Goal: Task Accomplishment & Management: Manage account settings

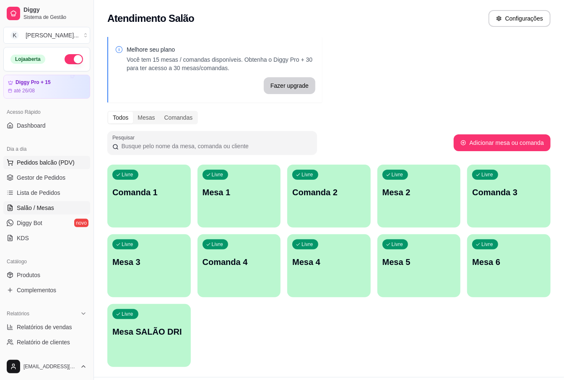
click at [54, 161] on span "Pedidos balcão (PDV)" at bounding box center [46, 162] width 58 height 8
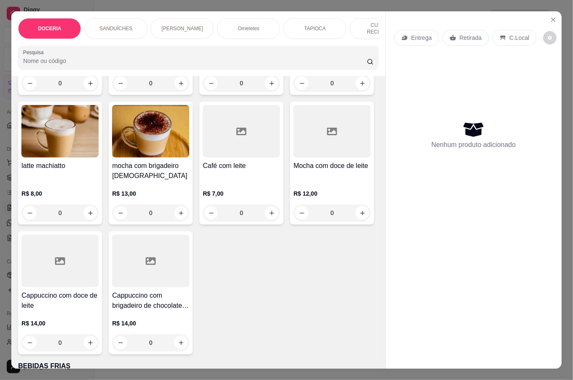
scroll to position [1790, 0]
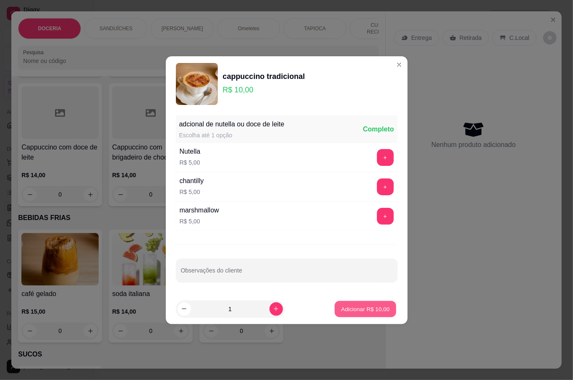
click at [349, 309] on p "Adicionar R$ 10,00" at bounding box center [365, 309] width 49 height 8
type input "1"
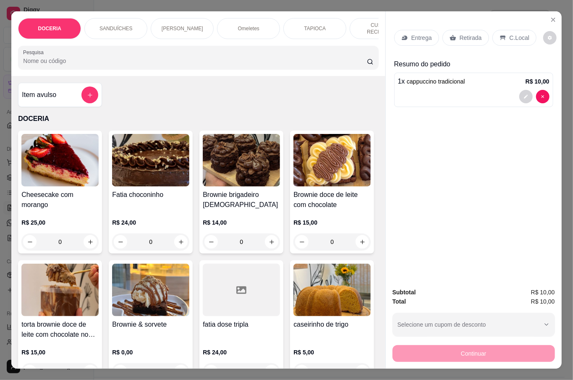
scroll to position [56, 0]
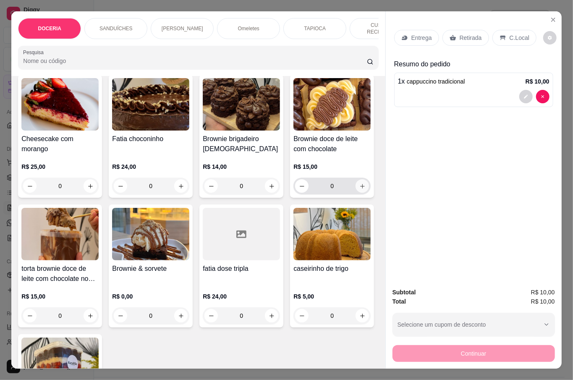
click at [359, 189] on icon "increase-product-quantity" at bounding box center [362, 186] width 6 height 6
type input "1"
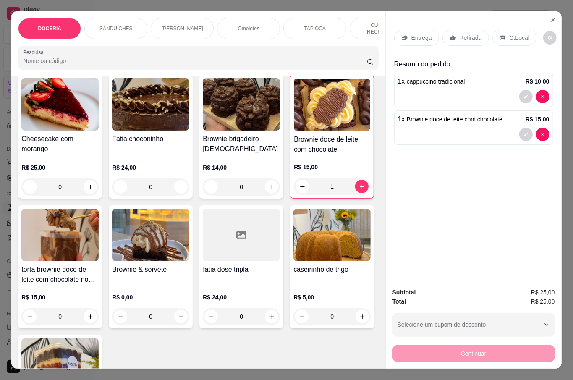
click at [474, 34] on p "Retirada" at bounding box center [470, 38] width 22 height 8
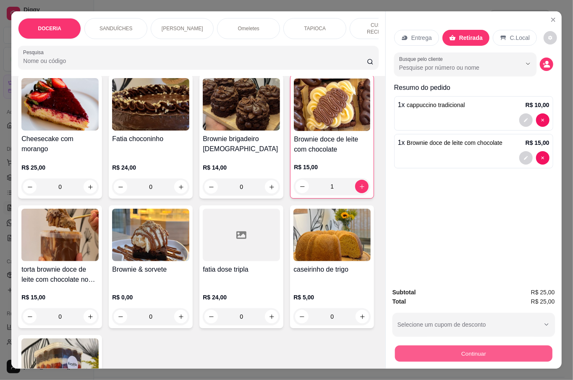
click at [482, 347] on button "Continuar" at bounding box center [472, 353] width 157 height 16
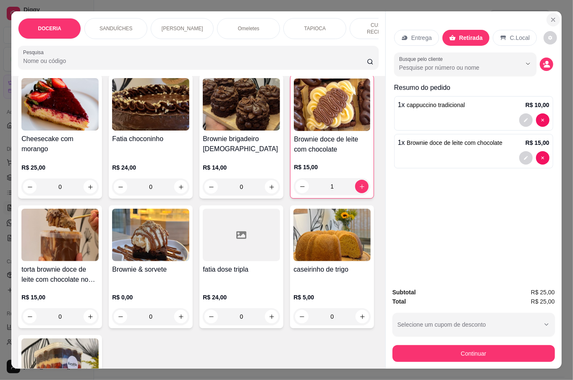
click at [551, 16] on icon "Close" at bounding box center [553, 19] width 7 height 7
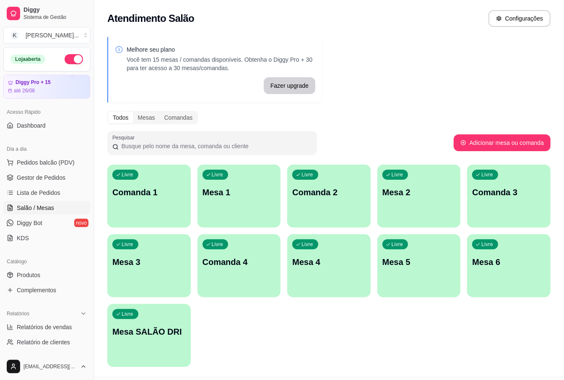
click at [237, 207] on div "Livre Mesa 1" at bounding box center [239, 190] width 83 height 53
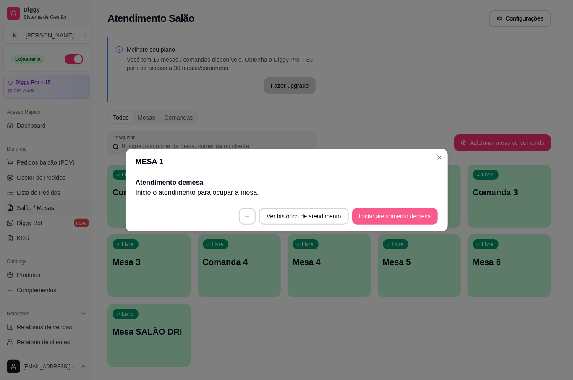
click at [394, 222] on button "Iniciar atendimento de mesa" at bounding box center [395, 216] width 86 height 17
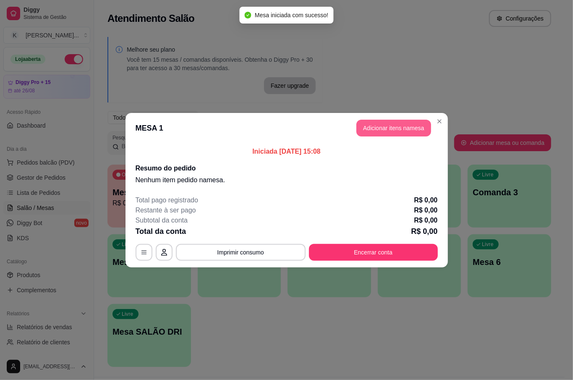
click at [393, 124] on button "Adicionar itens na mesa" at bounding box center [393, 128] width 75 height 17
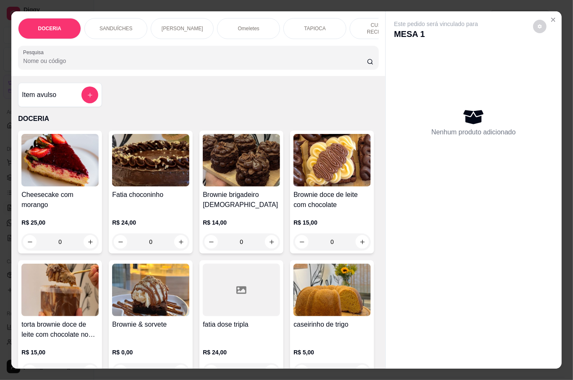
scroll to position [112, 0]
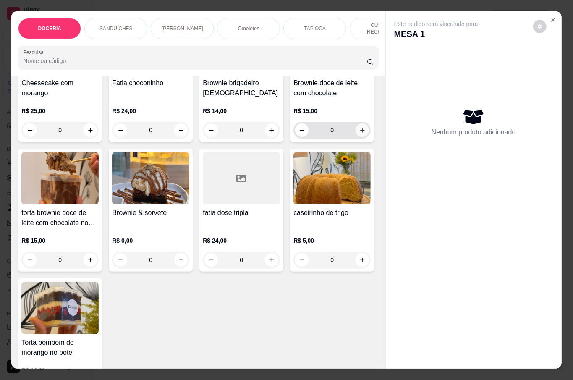
click at [355, 137] on button "increase-product-quantity" at bounding box center [361, 129] width 13 height 13
type input "1"
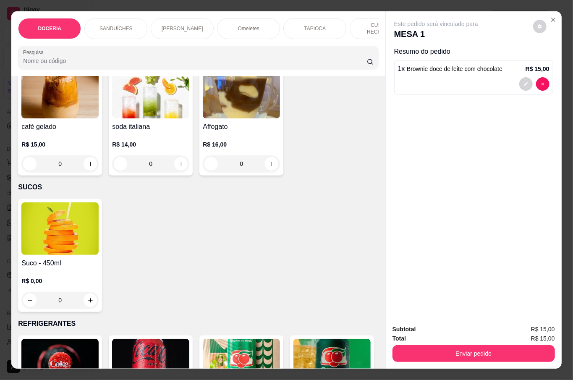
scroll to position [1790, 0]
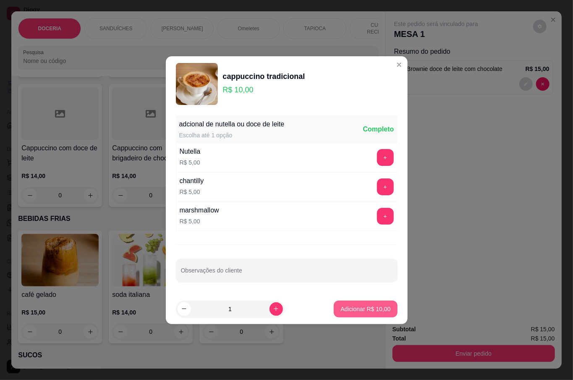
click at [363, 311] on p "Adicionar R$ 10,00" at bounding box center [365, 309] width 50 height 8
type input "1"
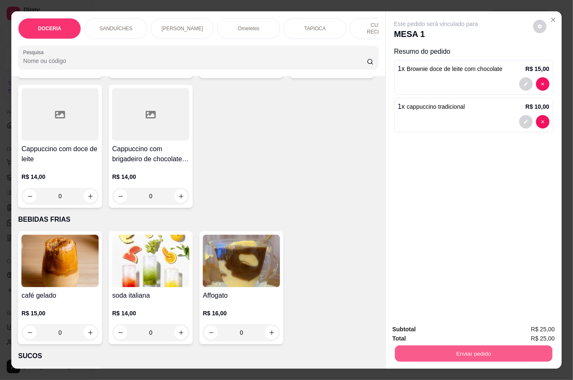
click at [451, 345] on button "Enviar pedido" at bounding box center [472, 353] width 157 height 16
click at [449, 321] on button "Não registrar e enviar pedido" at bounding box center [444, 329] width 85 height 16
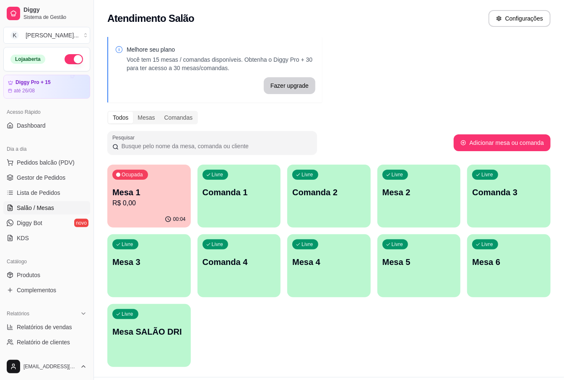
click at [553, 267] on div "Melhore seu plano Você tem 15 mesas / comandas disponíveis. Obtenha o Diggy Pro…" at bounding box center [329, 204] width 470 height 345
click at [44, 162] on span "Pedidos balcão (PDV)" at bounding box center [46, 162] width 58 height 8
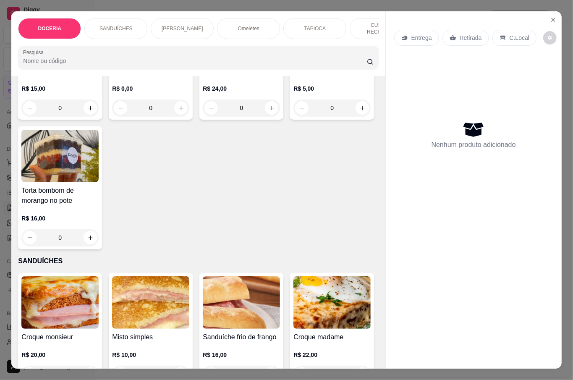
scroll to position [56, 0]
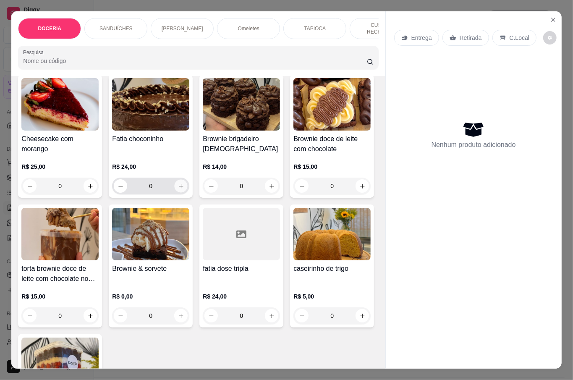
click at [178, 183] on icon "increase-product-quantity" at bounding box center [181, 186] width 6 height 6
type input "1"
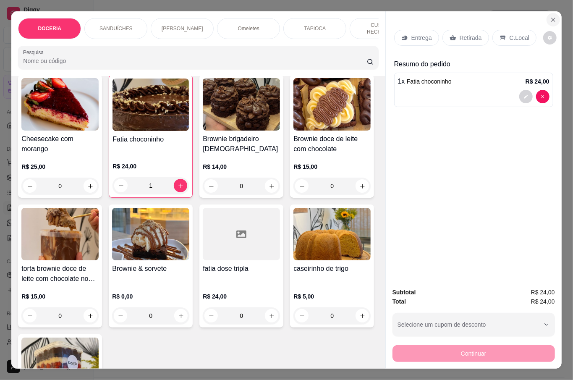
click at [550, 17] on icon "Close" at bounding box center [553, 19] width 7 height 7
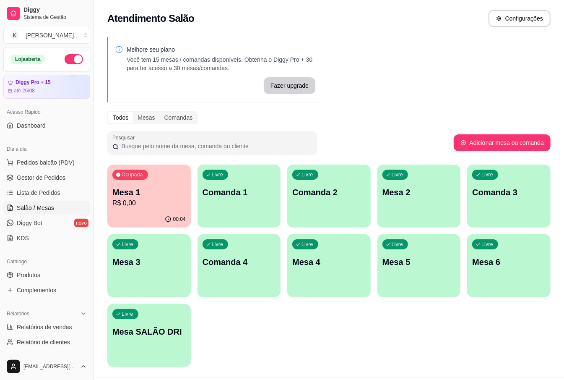
click at [155, 269] on div "Livre Mesa 3" at bounding box center [148, 260] width 83 height 53
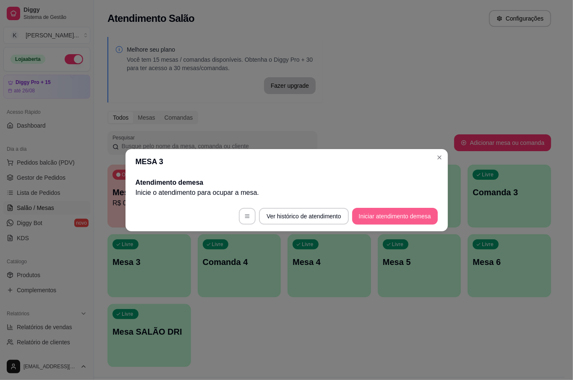
click at [383, 213] on button "Iniciar atendimento de mesa" at bounding box center [395, 216] width 86 height 17
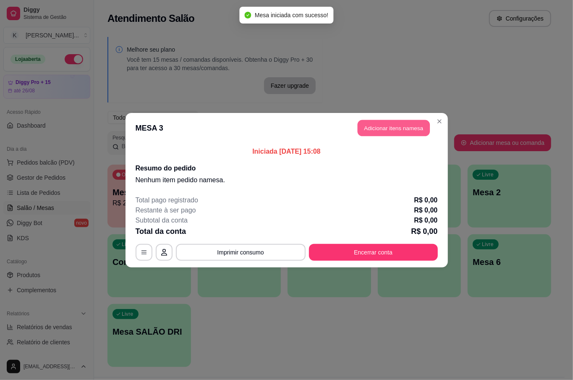
click at [365, 127] on button "Adicionar itens na mesa" at bounding box center [393, 128] width 72 height 16
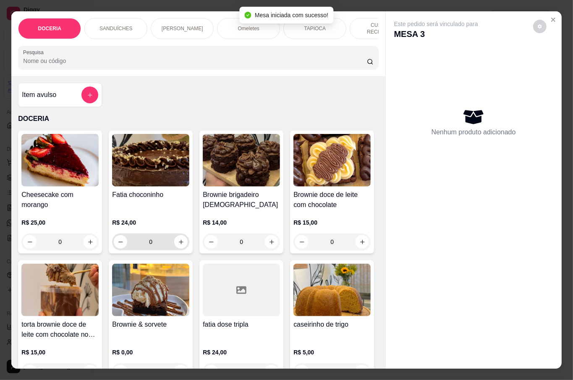
click at [178, 239] on icon "increase-product-quantity" at bounding box center [181, 242] width 6 height 6
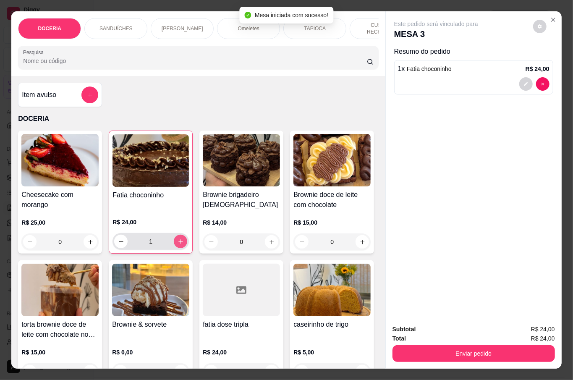
type input "1"
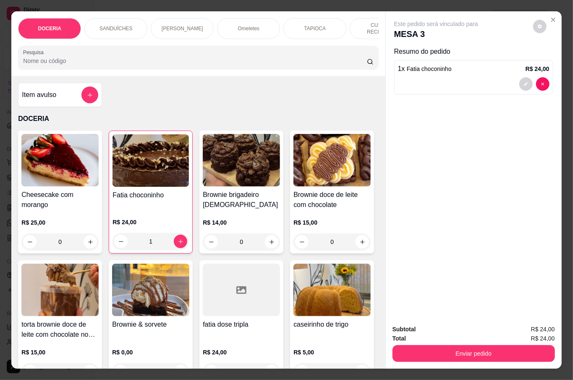
scroll to position [168, 0]
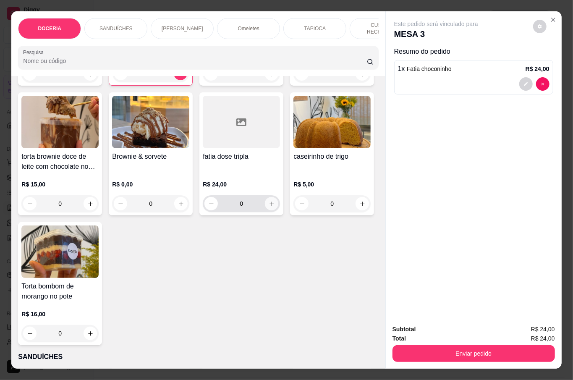
click at [269, 207] on icon "increase-product-quantity" at bounding box center [272, 204] width 6 height 6
type input "1"
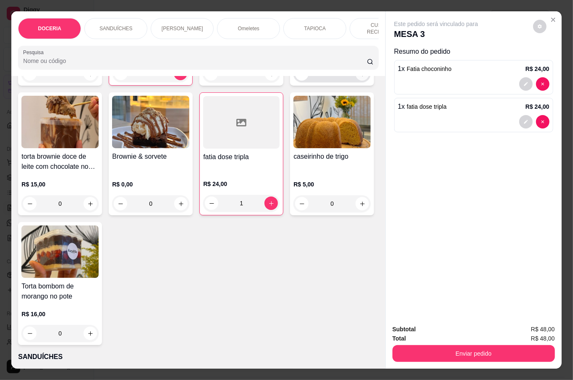
click at [355, 81] on button "increase-product-quantity" at bounding box center [361, 73] width 13 height 13
type input "1"
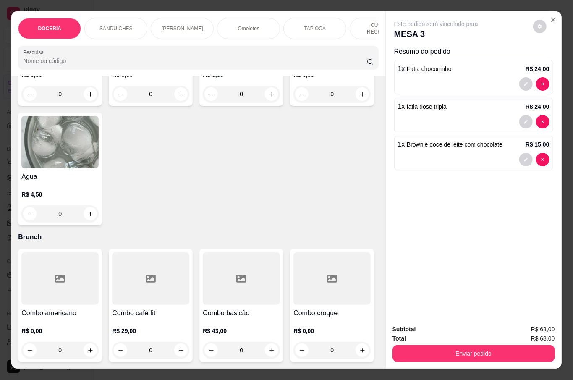
scroll to position [2643, 0]
click at [99, 222] on div "0" at bounding box center [59, 213] width 77 height 17
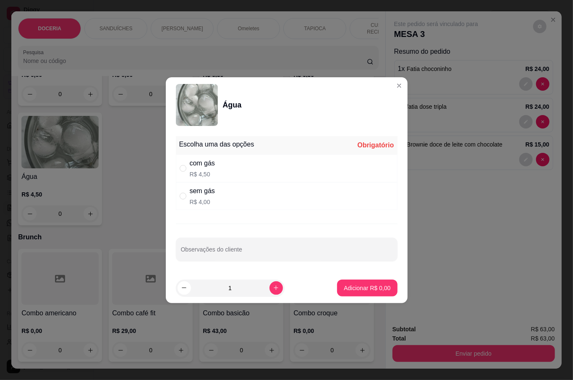
click at [205, 198] on p "R$ 4,00" at bounding box center [202, 202] width 25 height 8
radio input "true"
click at [273, 289] on icon "increase-product-quantity" at bounding box center [276, 287] width 6 height 6
type input "2"
click at [359, 286] on p "Adicionar R$ 8,00" at bounding box center [367, 288] width 47 height 8
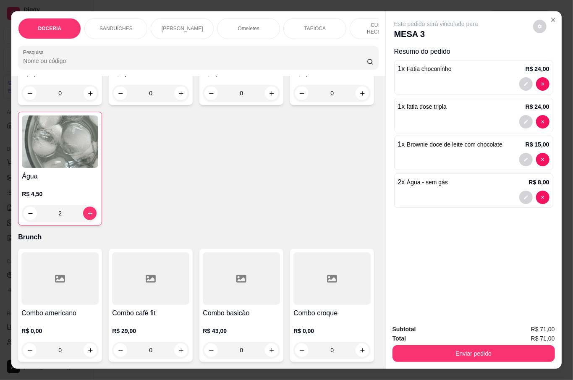
type input "2"
click at [454, 348] on button "Enviar pedido" at bounding box center [472, 353] width 157 height 16
click at [439, 323] on button "Não registrar e enviar pedido" at bounding box center [444, 329] width 87 height 16
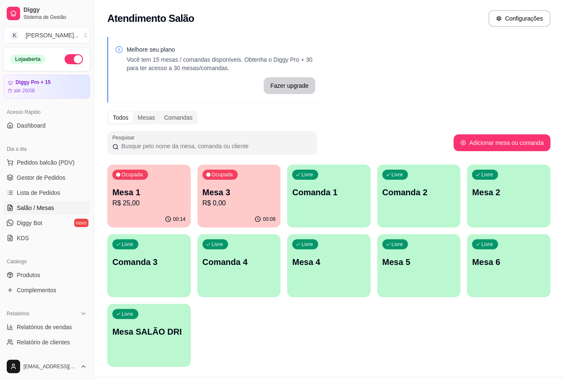
click at [467, 69] on div "Melhore seu plano Você tem 15 mesas / comandas disponíveis. Obtenha o Diggy Pro…" at bounding box center [329, 204] width 470 height 345
click at [39, 165] on span "Pedidos balcão (PDV)" at bounding box center [46, 162] width 58 height 8
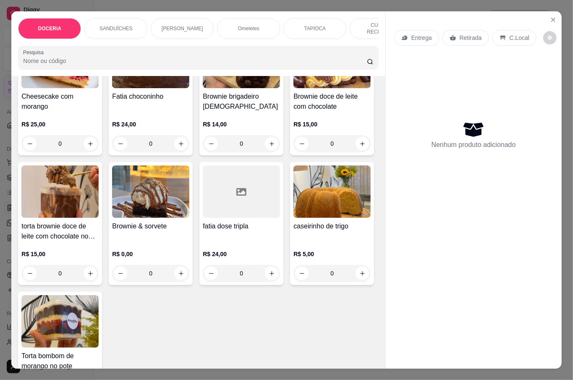
scroll to position [112, 0]
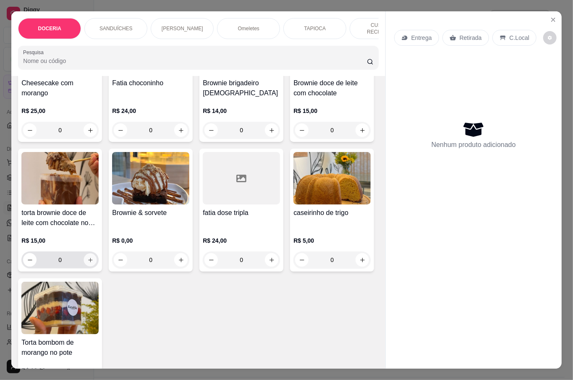
click at [94, 257] on icon "increase-product-quantity" at bounding box center [90, 260] width 6 height 6
type input "1"
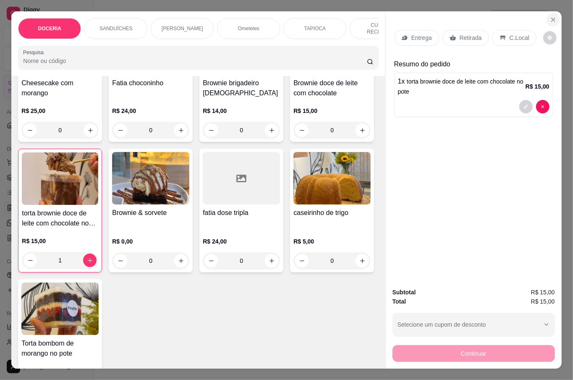
click at [550, 16] on icon "Close" at bounding box center [553, 19] width 7 height 7
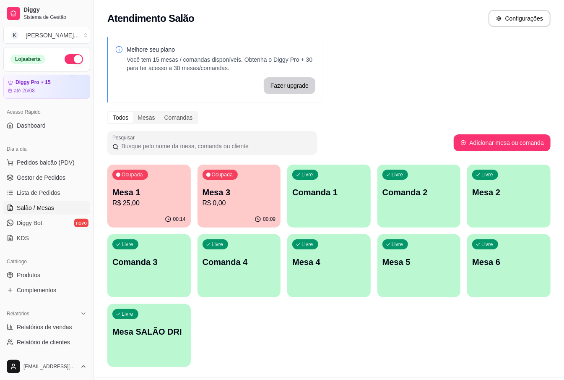
click at [159, 185] on div "Ocupada Mesa 1 R$ 25,00" at bounding box center [148, 187] width 83 height 47
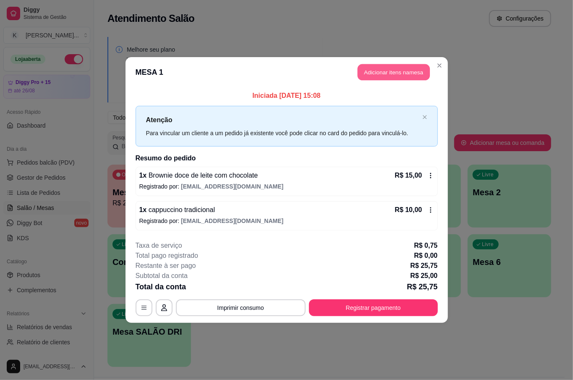
click at [400, 78] on button "Adicionar itens na mesa" at bounding box center [393, 72] width 72 height 16
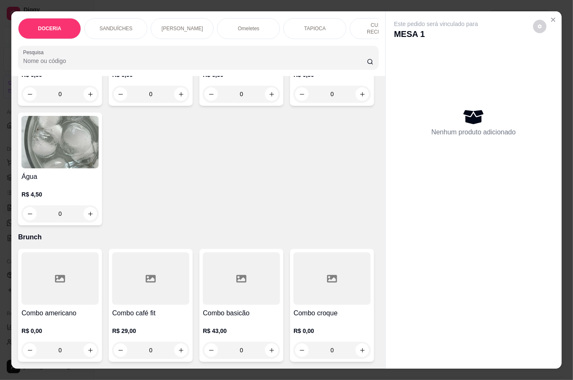
scroll to position [2754, 0]
click at [99, 205] on div "0" at bounding box center [59, 213] width 77 height 17
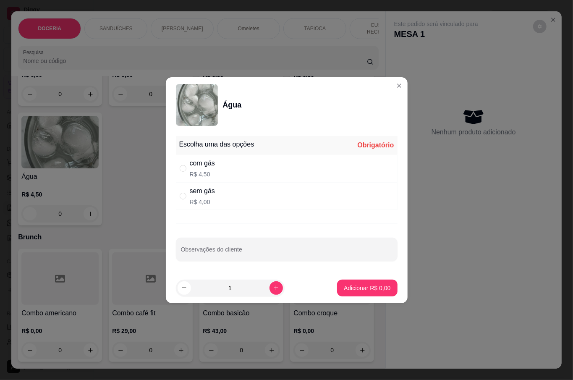
click at [201, 167] on div "com gás" at bounding box center [202, 163] width 25 height 10
radio input "true"
click at [359, 288] on p "Adicionar R$ 4,50" at bounding box center [367, 288] width 47 height 8
type input "1"
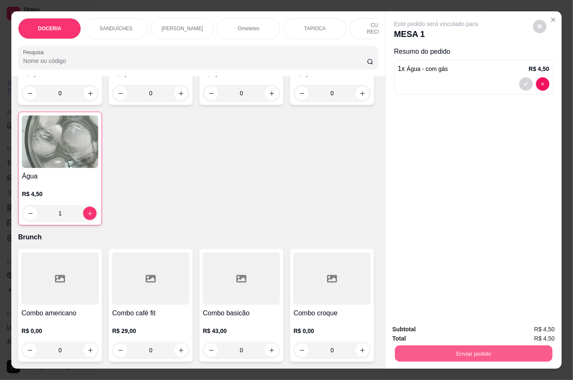
click at [460, 345] on button "Enviar pedido" at bounding box center [472, 353] width 157 height 16
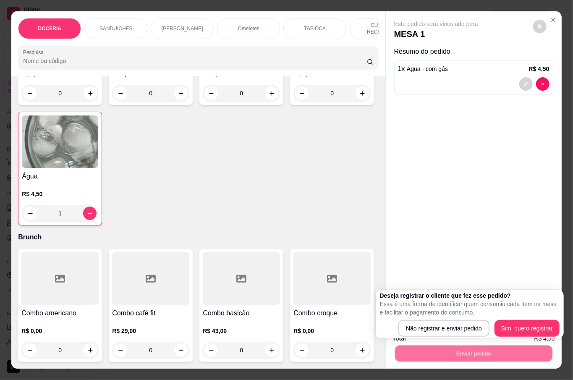
click at [433, 319] on div "Deseja registrar o cliente que fez esse pedido? Essa é uma forma de identificar…" at bounding box center [470, 313] width 180 height 45
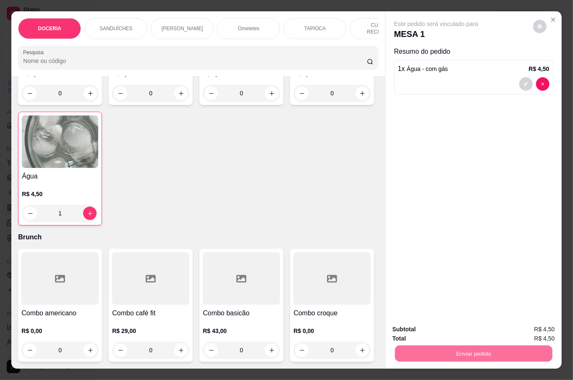
click at [433, 323] on button "Não registrar e enviar pedido" at bounding box center [444, 329] width 87 height 16
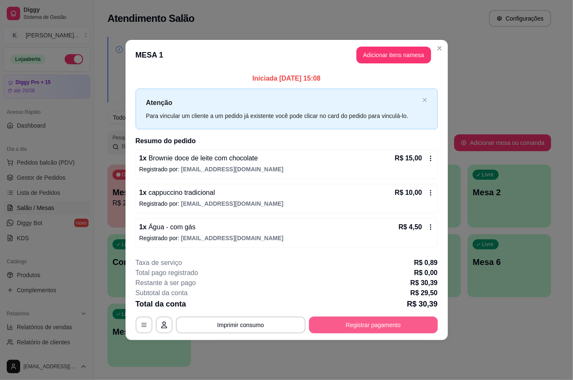
click at [413, 324] on button "Registrar pagamento" at bounding box center [373, 324] width 129 height 17
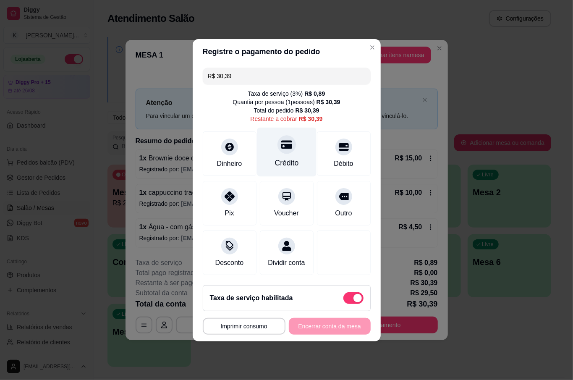
click at [282, 148] on div at bounding box center [286, 144] width 18 height 18
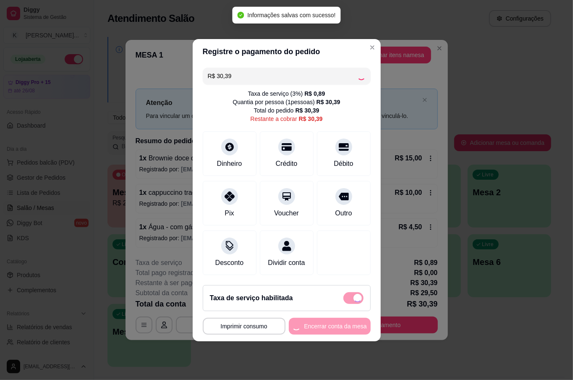
type input "R$ 0,00"
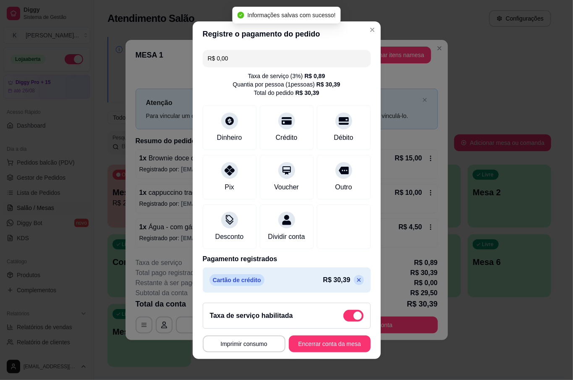
click at [336, 336] on footer "**********" at bounding box center [287, 327] width 188 height 63
click at [331, 347] on button "Encerrar conta da mesa" at bounding box center [330, 343] width 82 height 17
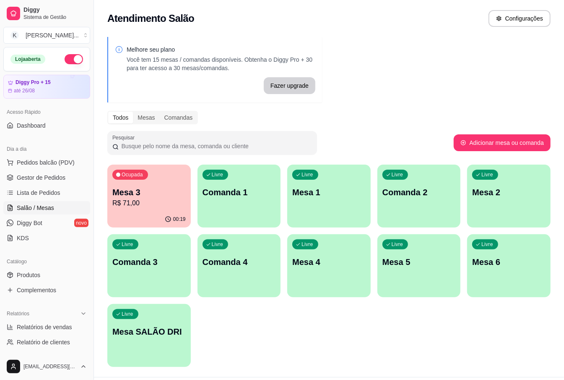
click at [159, 197] on div "Mesa 3 R$ 71,00" at bounding box center [148, 197] width 73 height 22
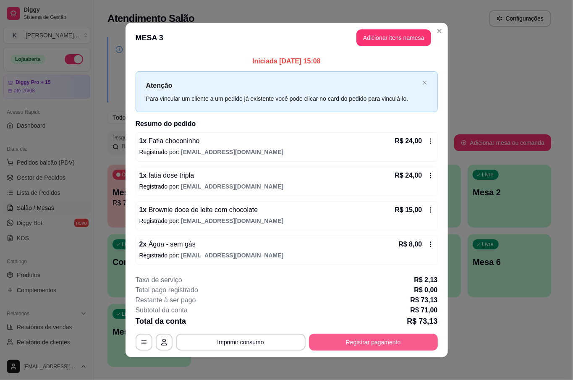
click at [419, 339] on button "Registrar pagamento" at bounding box center [373, 342] width 129 height 17
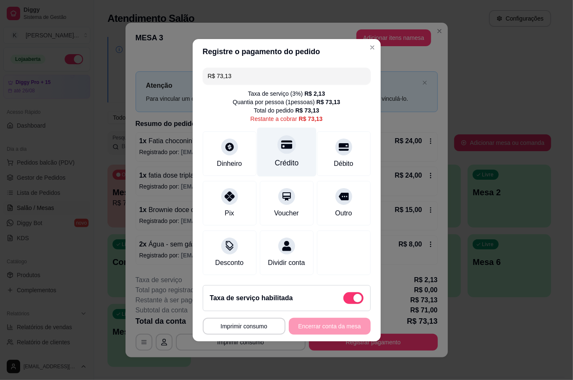
click at [280, 153] on div "Crédito" at bounding box center [286, 151] width 59 height 49
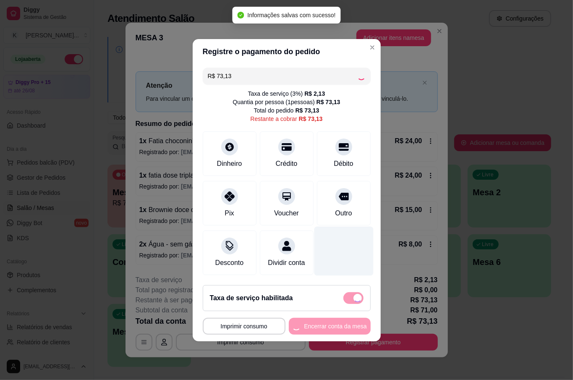
type input "R$ 0,00"
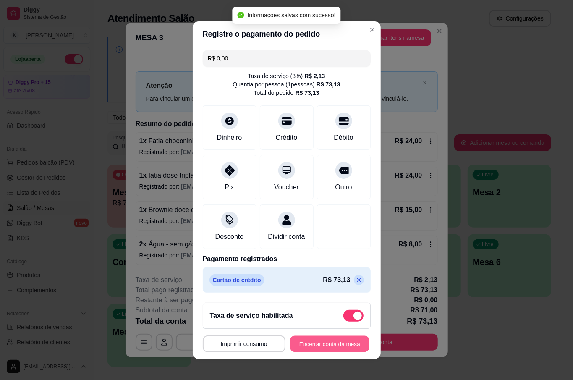
click at [342, 346] on button "Encerrar conta da mesa" at bounding box center [329, 343] width 79 height 16
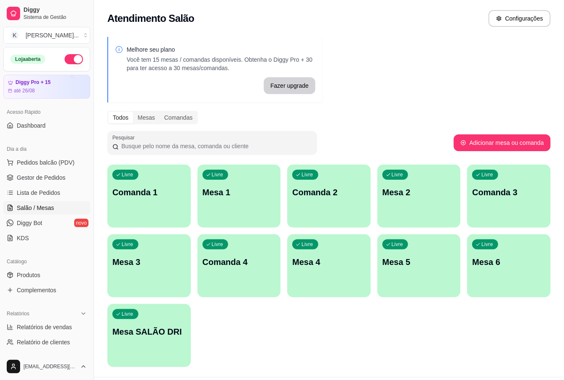
click at [427, 138] on div "Pesquisar" at bounding box center [280, 142] width 347 height 23
click at [57, 157] on button "Pedidos balcão (PDV)" at bounding box center [46, 162] width 87 height 13
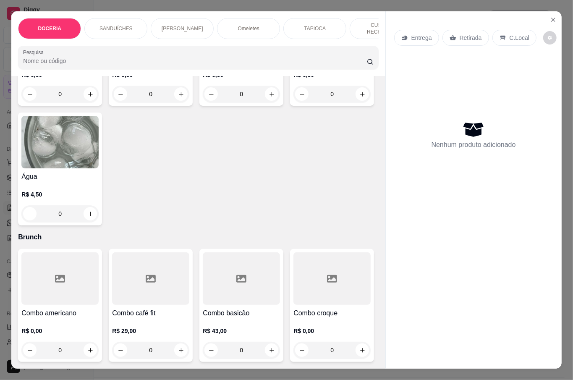
scroll to position [2629, 0]
click at [99, 222] on div "0" at bounding box center [59, 213] width 77 height 17
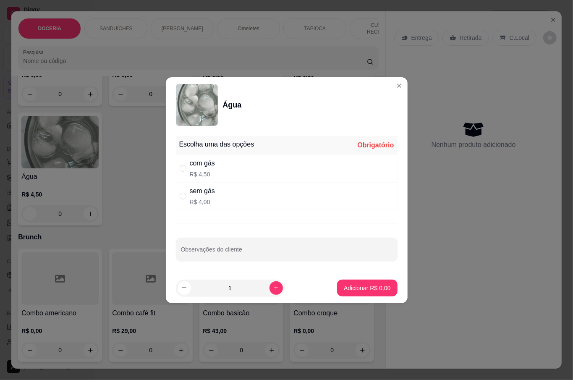
click at [192, 196] on div "sem gás R$ 4,00" at bounding box center [202, 196] width 25 height 20
radio input "true"
click at [366, 284] on p "Adicionar R$ 4,00" at bounding box center [367, 288] width 47 height 8
type input "1"
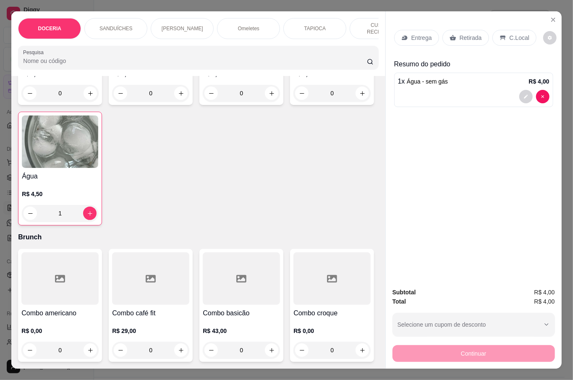
click at [458, 39] on div "Retirada" at bounding box center [465, 38] width 47 height 16
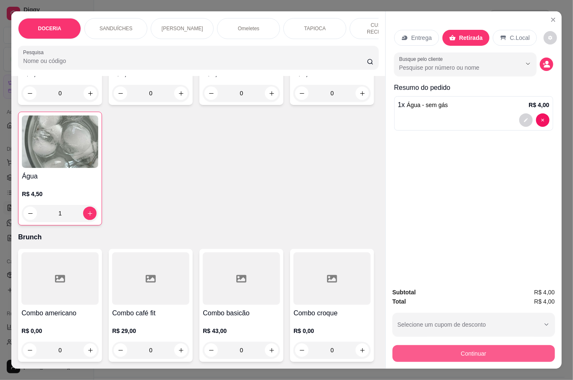
click at [486, 349] on button "Continuar" at bounding box center [473, 353] width 162 height 17
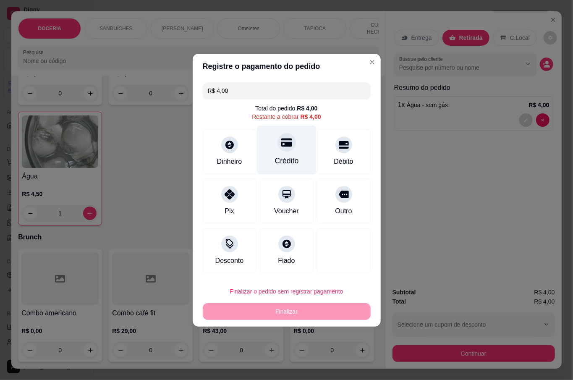
click at [286, 151] on div "Crédito" at bounding box center [286, 149] width 59 height 49
type input "R$ 0,00"
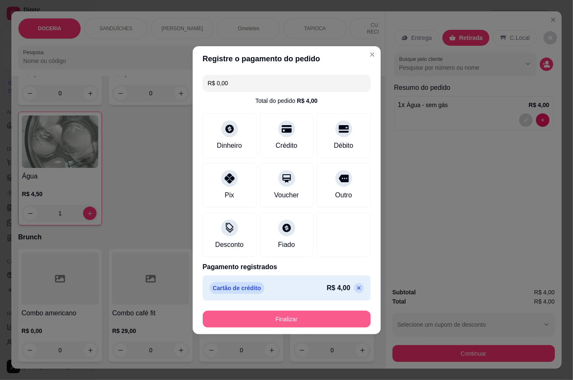
click at [320, 316] on button "Finalizar" at bounding box center [287, 318] width 168 height 17
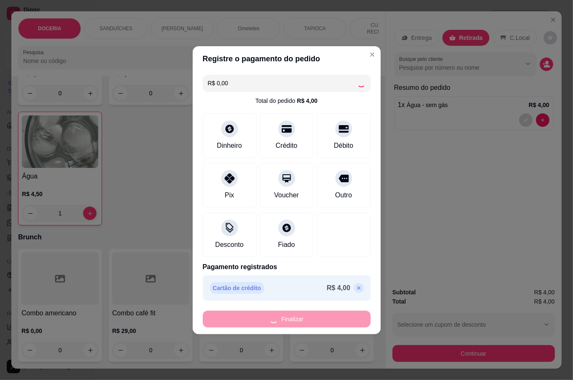
type input "0"
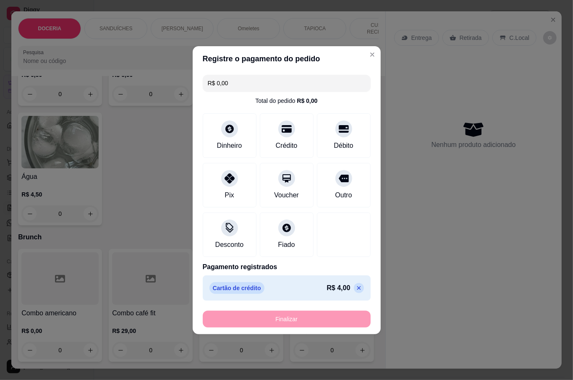
type input "-R$ 4,00"
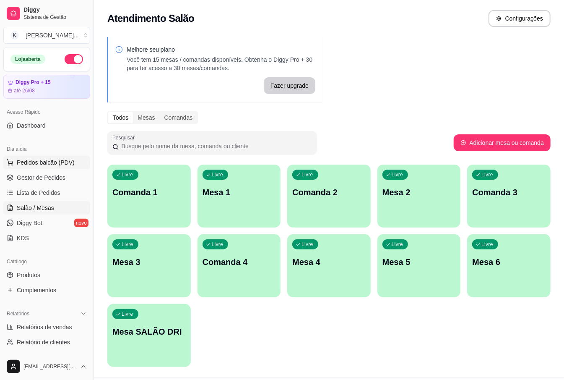
click at [61, 159] on span "Pedidos balcão (PDV)" at bounding box center [46, 162] width 58 height 8
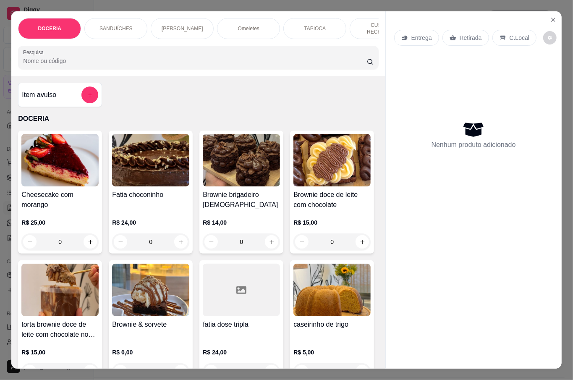
scroll to position [56, 0]
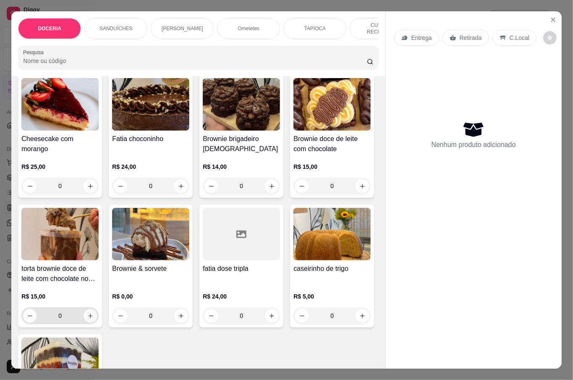
click at [94, 314] on icon "increase-product-quantity" at bounding box center [90, 316] width 6 height 6
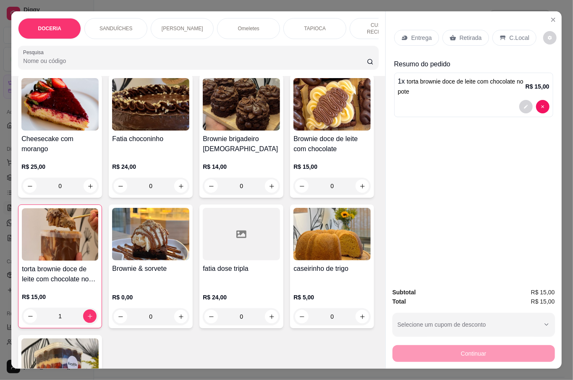
click at [37, 310] on button "decrease-product-quantity" at bounding box center [29, 315] width 13 height 13
type input "0"
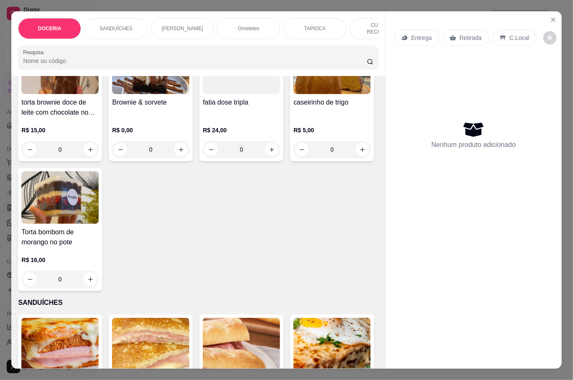
scroll to position [224, 0]
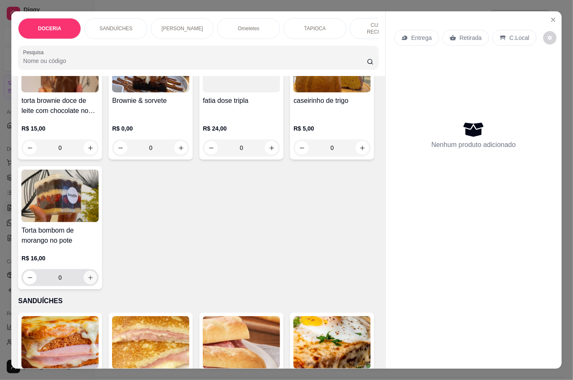
click at [93, 276] on icon "increase-product-quantity" at bounding box center [90, 277] width 5 height 5
type input "1"
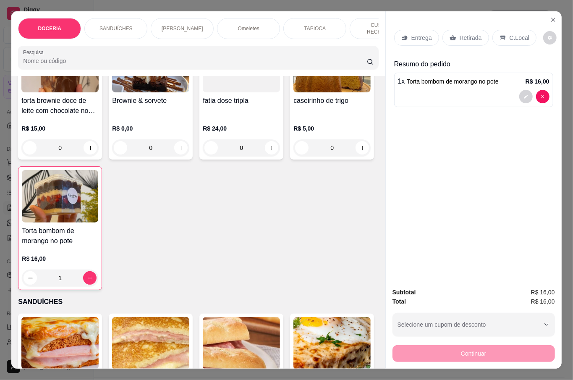
click at [471, 39] on div "Retirada" at bounding box center [465, 38] width 47 height 16
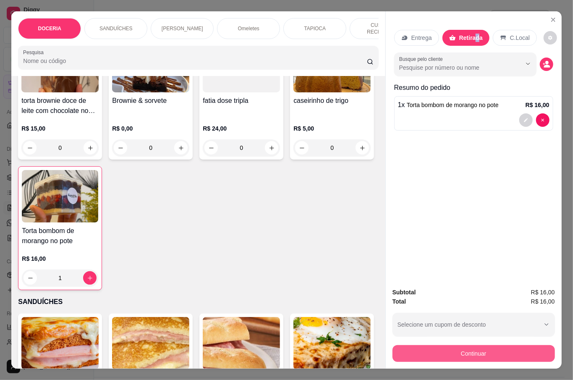
click at [484, 353] on button "Continuar" at bounding box center [473, 353] width 162 height 17
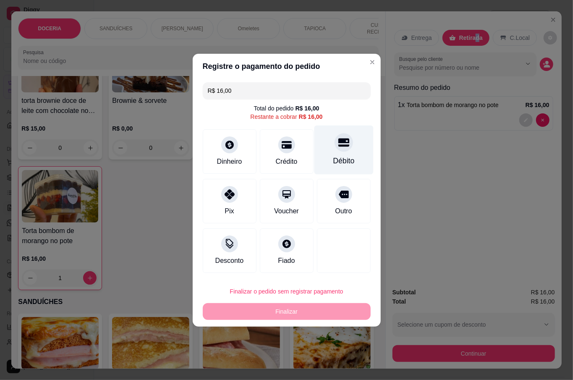
click at [321, 168] on div "Débito" at bounding box center [343, 149] width 59 height 49
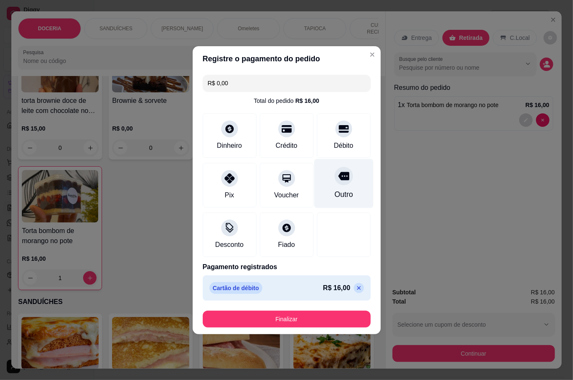
click at [334, 191] on div "Outro" at bounding box center [343, 194] width 18 height 11
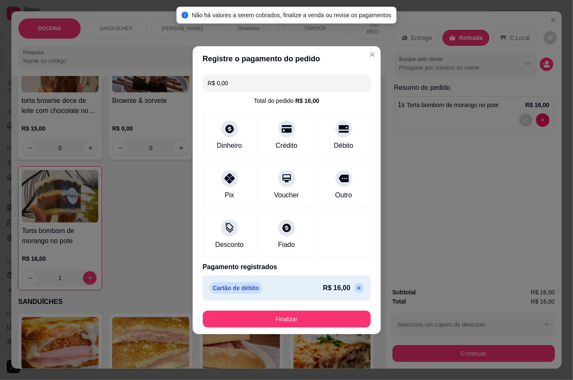
click at [354, 292] on p at bounding box center [359, 288] width 10 height 10
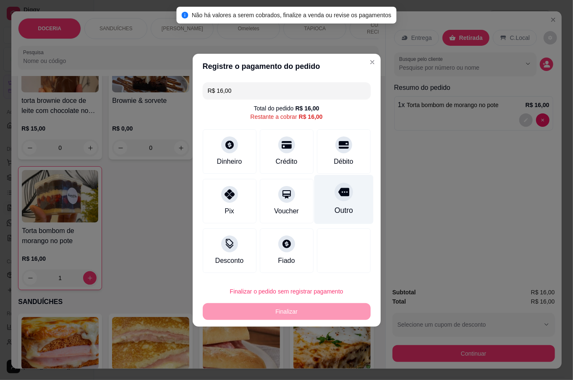
click at [344, 195] on div at bounding box center [343, 192] width 18 height 18
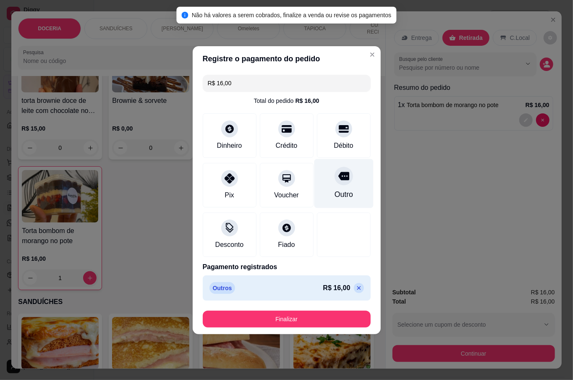
type input "R$ 0,00"
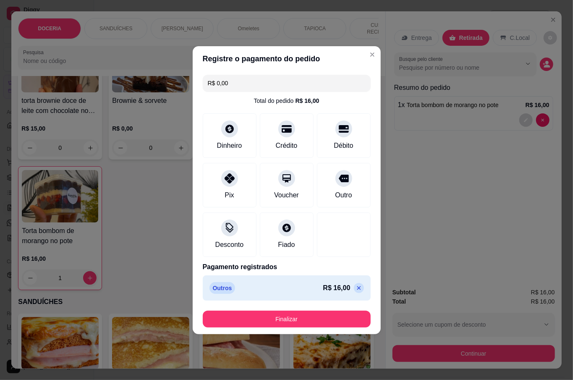
click at [329, 316] on button "Finalizar" at bounding box center [287, 318] width 168 height 17
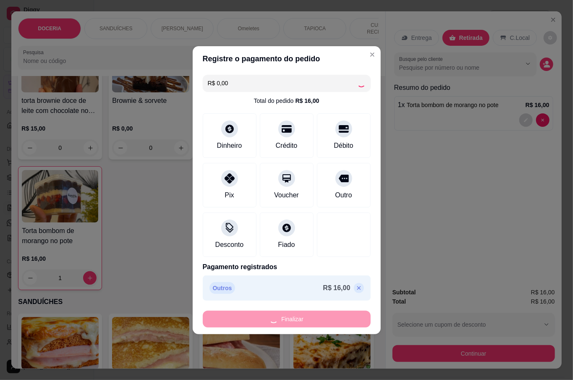
type input "0"
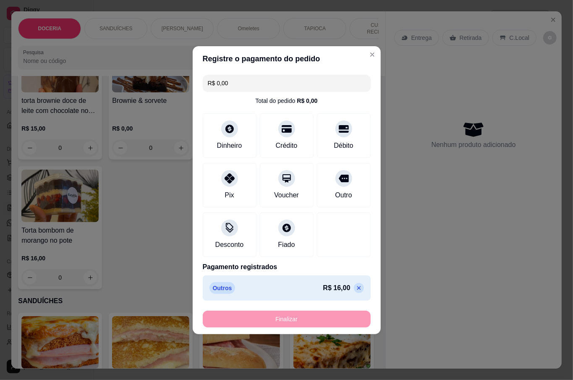
type input "-R$ 16,00"
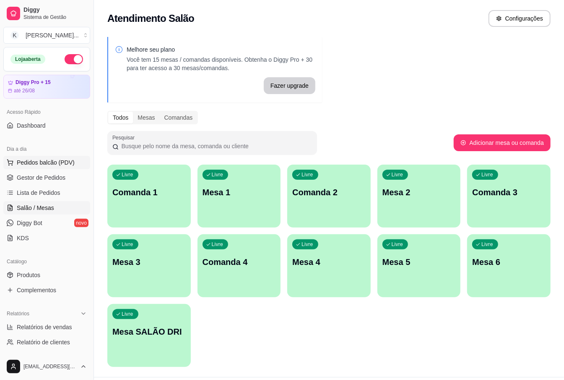
click at [54, 160] on span "Pedidos balcão (PDV)" at bounding box center [46, 162] width 58 height 8
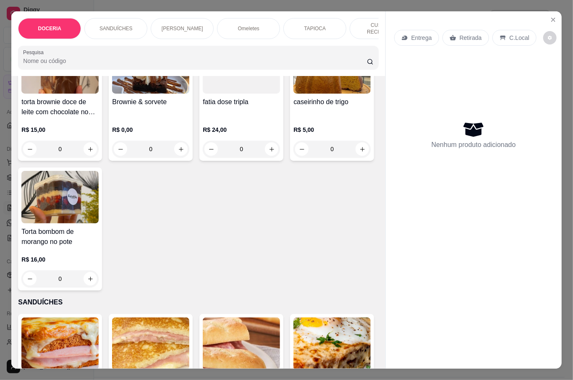
scroll to position [224, 0]
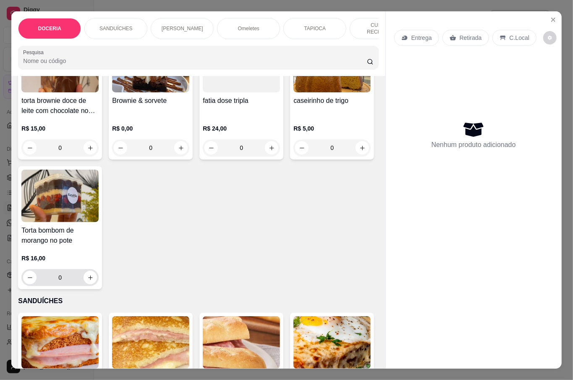
click at [94, 274] on icon "increase-product-quantity" at bounding box center [90, 277] width 6 height 6
type input "1"
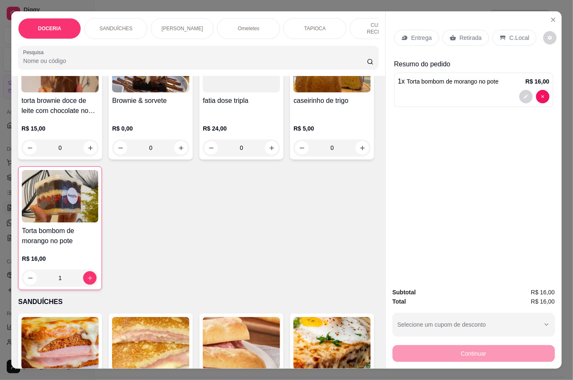
click at [459, 36] on p "Retirada" at bounding box center [470, 38] width 22 height 8
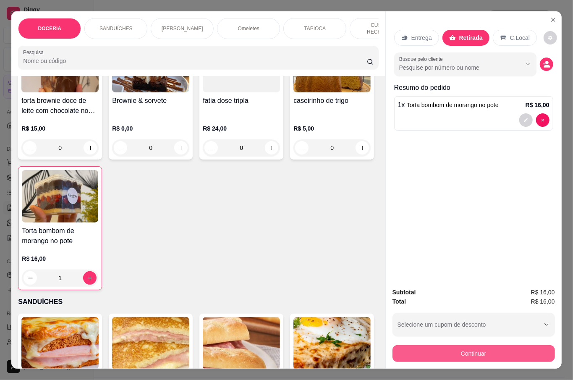
click at [456, 351] on button "Continuar" at bounding box center [473, 353] width 162 height 17
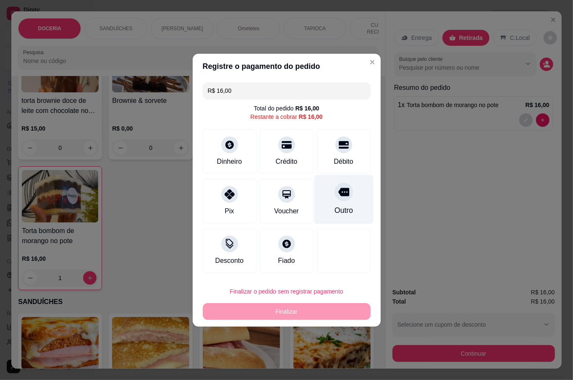
click at [343, 195] on div at bounding box center [343, 192] width 18 height 18
type input "R$ 0,00"
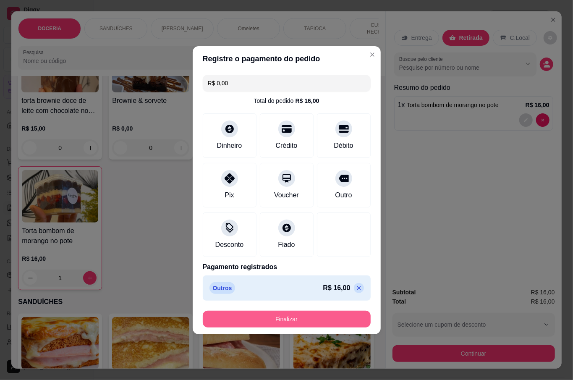
click at [344, 321] on button "Finalizar" at bounding box center [287, 318] width 168 height 17
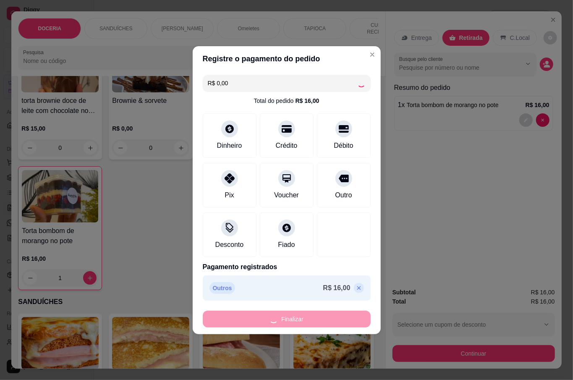
type input "0"
type input "-R$ 16,00"
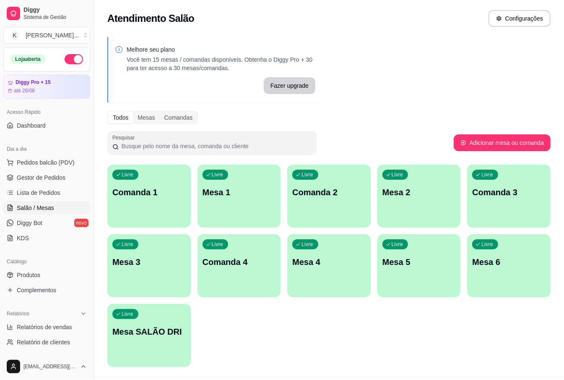
click at [335, 317] on div "Livre Comanda 1 Livre Mesa 1 Livre Comanda 2 Livre Mesa 2 Livre Comanda 3 Livre…" at bounding box center [328, 265] width 443 height 202
click at [390, 185] on div "Livre Mesa 2" at bounding box center [419, 190] width 83 height 53
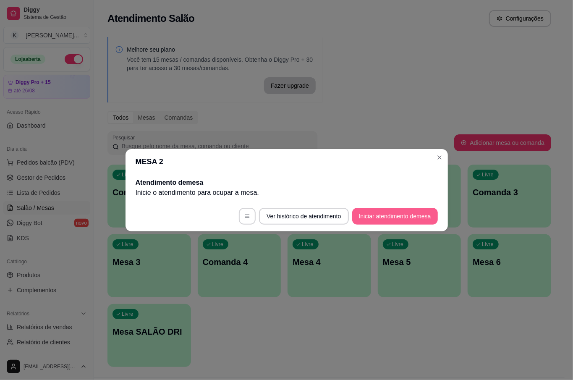
click at [391, 214] on button "Iniciar atendimento de mesa" at bounding box center [395, 216] width 86 height 17
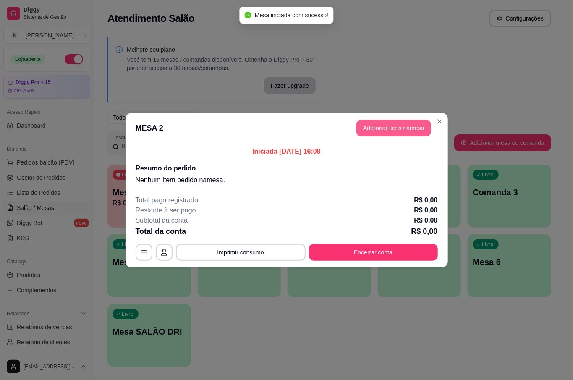
click at [387, 128] on button "Adicionar itens na mesa" at bounding box center [393, 128] width 75 height 17
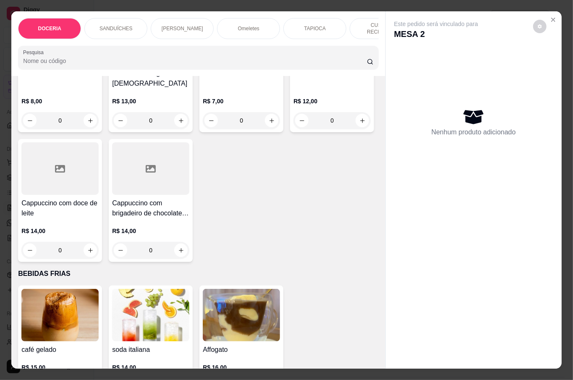
scroll to position [1902, 0]
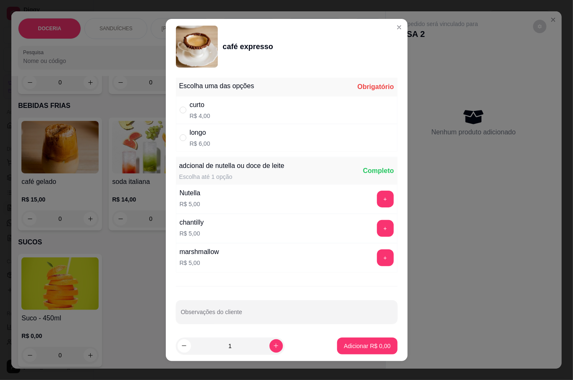
click at [184, 146] on div "longo R$ 6,00" at bounding box center [287, 138] width 222 height 28
radio input "true"
click at [273, 343] on icon "increase-product-quantity" at bounding box center [276, 345] width 6 height 6
type input "2"
click at [340, 344] on p "Adicionar R$ 12,00" at bounding box center [365, 346] width 50 height 8
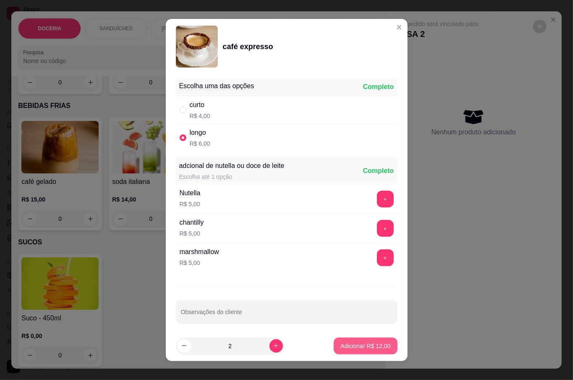
type input "2"
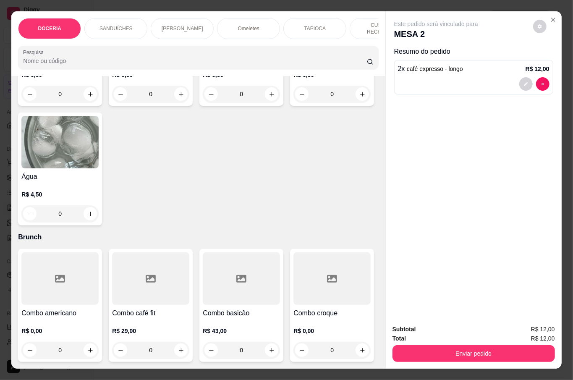
scroll to position [2698, 0]
click at [99, 207] on div "0" at bounding box center [59, 213] width 77 height 17
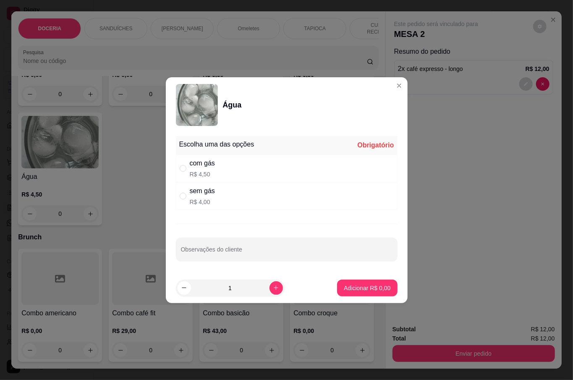
click at [197, 158] on div "com gás" at bounding box center [202, 163] width 25 height 10
radio input "true"
click at [357, 288] on p "Adicionar R$ 4,50" at bounding box center [367, 288] width 47 height 8
type input "1"
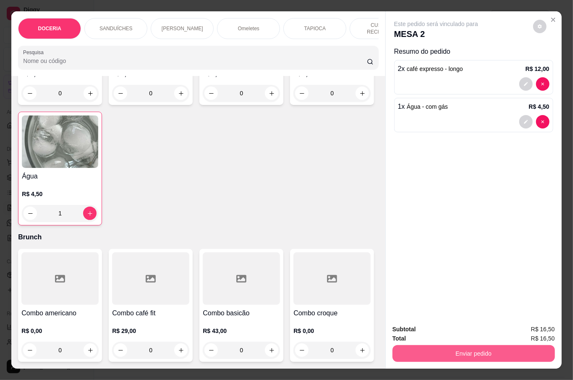
click at [464, 347] on button "Enviar pedido" at bounding box center [473, 353] width 162 height 17
click at [450, 321] on button "Não registrar e enviar pedido" at bounding box center [444, 329] width 87 height 16
click at [450, 328] on div "Subtotal R$ 16,50" at bounding box center [473, 328] width 162 height 9
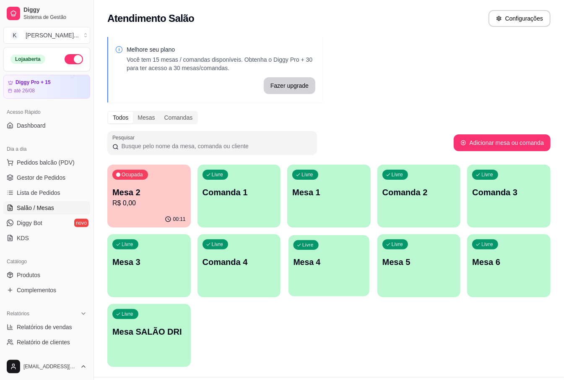
click at [301, 253] on div "Livre Mesa 4" at bounding box center [329, 260] width 81 height 51
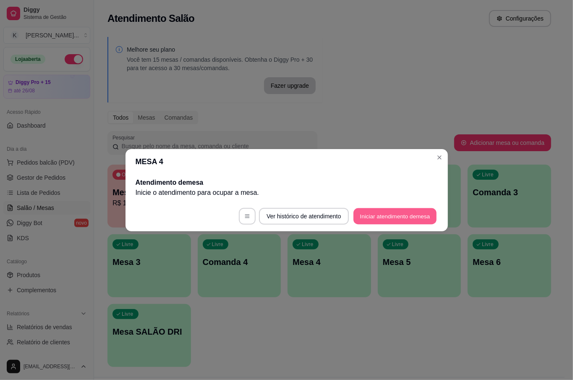
click at [400, 216] on button "Iniciar atendimento de mesa" at bounding box center [394, 216] width 83 height 16
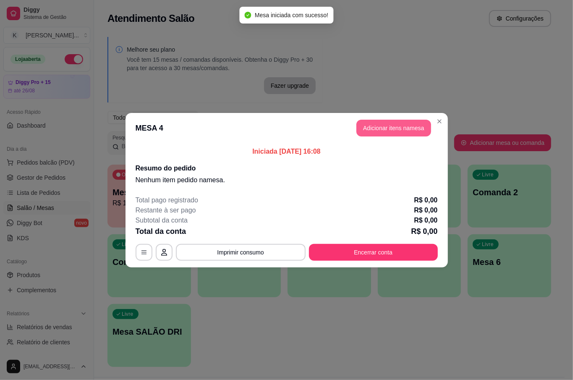
click at [400, 123] on button "Adicionar itens na mesa" at bounding box center [393, 128] width 75 height 17
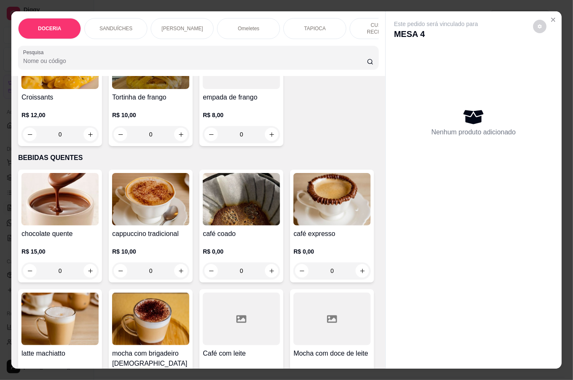
scroll to position [1566, 0]
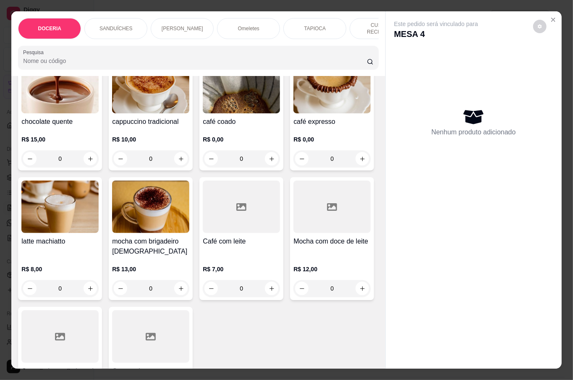
click at [175, 29] on button "increase-product-quantity" at bounding box center [180, 22] width 13 height 13
type input "1"
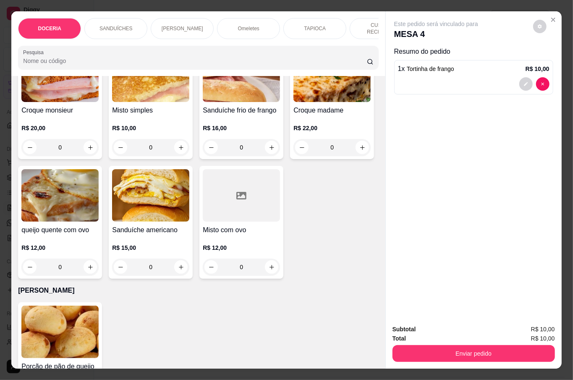
scroll to position [503, 0]
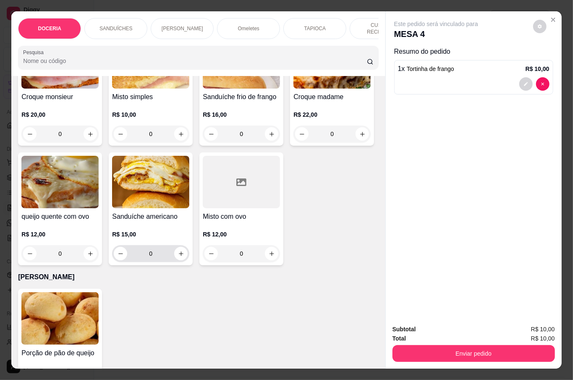
click at [184, 254] on icon "increase-product-quantity" at bounding box center [181, 253] width 6 height 6
type input "1"
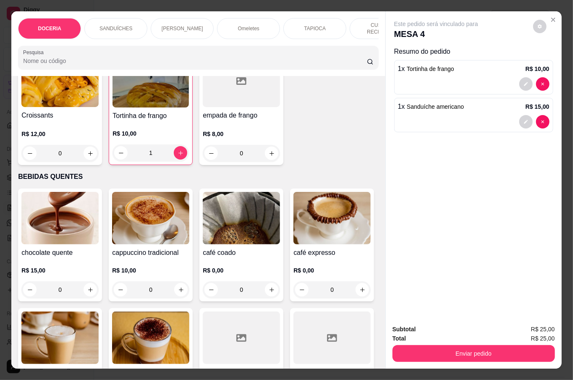
scroll to position [1678, 0]
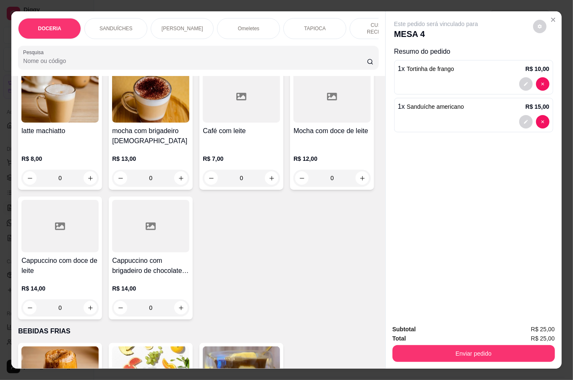
type input "1"
click at [174, 57] on div "0" at bounding box center [150, 48] width 77 height 17
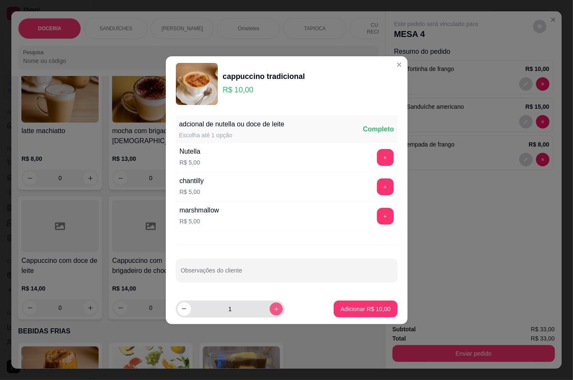
click at [274, 309] on icon "increase-product-quantity" at bounding box center [276, 308] width 4 height 4
type input "2"
click at [344, 308] on p "Adicionar R$ 20,00" at bounding box center [365, 309] width 49 height 8
type input "2"
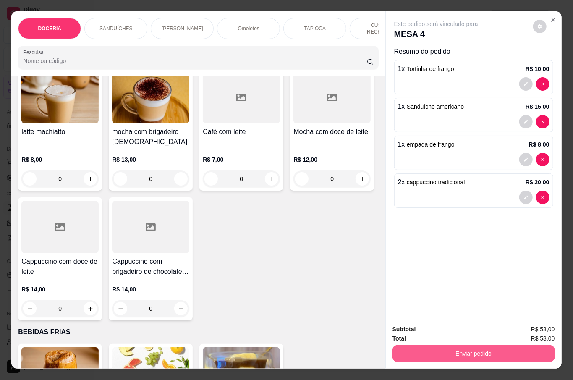
click at [485, 346] on button "Enviar pedido" at bounding box center [473, 353] width 162 height 17
click at [460, 330] on button "Não registrar e enviar pedido" at bounding box center [444, 329] width 87 height 16
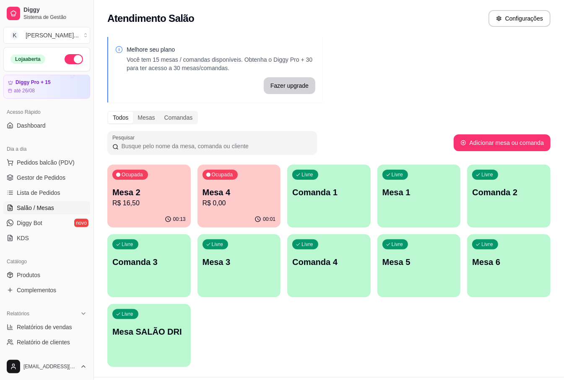
click at [436, 32] on div "Melhore seu plano Você tem 15 mesas / comandas disponíveis. Obtenha o Diggy Pro…" at bounding box center [329, 204] width 470 height 345
click at [250, 192] on p "Mesa 4" at bounding box center [239, 192] width 73 height 12
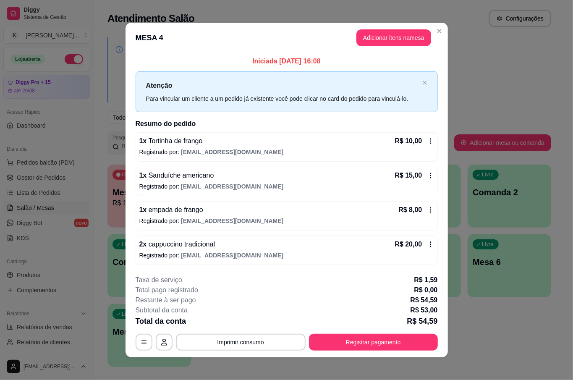
scroll to position [5, 0]
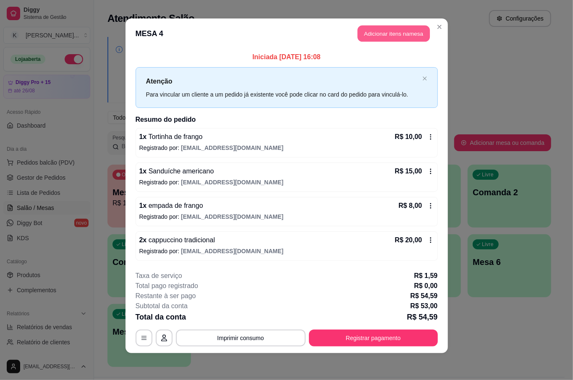
click at [407, 38] on button "Adicionar itens na mesa" at bounding box center [393, 34] width 72 height 16
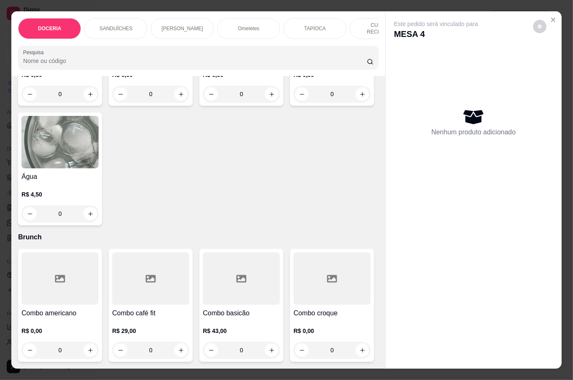
scroll to position [2629, 0]
click at [178, 97] on icon "increase-product-quantity" at bounding box center [181, 94] width 6 height 6
type input "1"
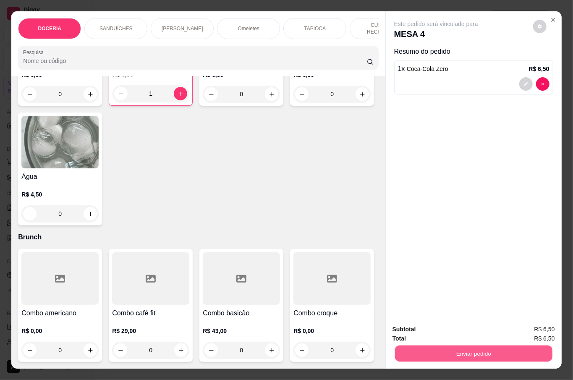
click at [489, 348] on button "Enviar pedido" at bounding box center [472, 353] width 157 height 16
click at [470, 326] on button "Não registrar e enviar pedido" at bounding box center [444, 329] width 85 height 16
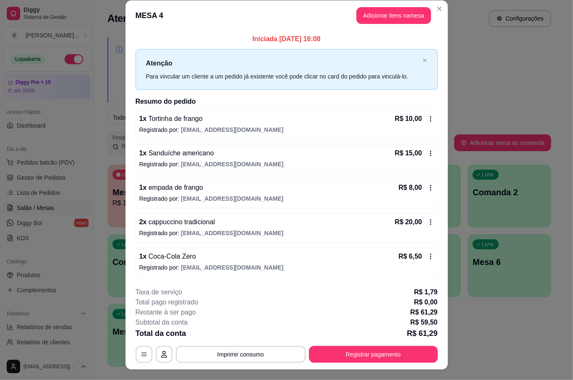
scroll to position [0, 0]
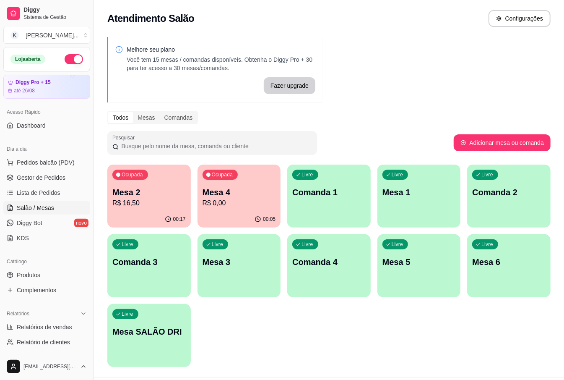
click at [146, 210] on div "Ocupada Mesa 2 R$ 16,50" at bounding box center [148, 187] width 83 height 47
click at [160, 210] on div "Ocupada Mesa 2 R$ 16,50" at bounding box center [148, 187] width 83 height 47
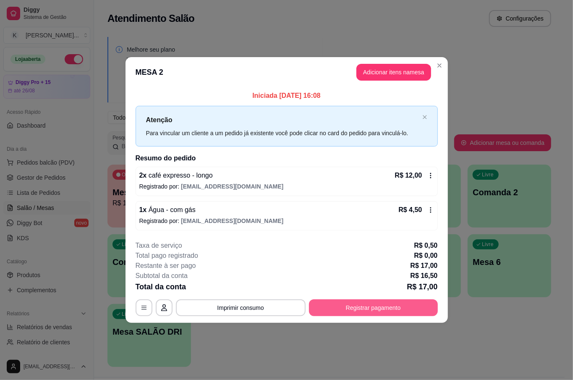
click at [390, 304] on button "Registrar pagamento" at bounding box center [373, 307] width 129 height 17
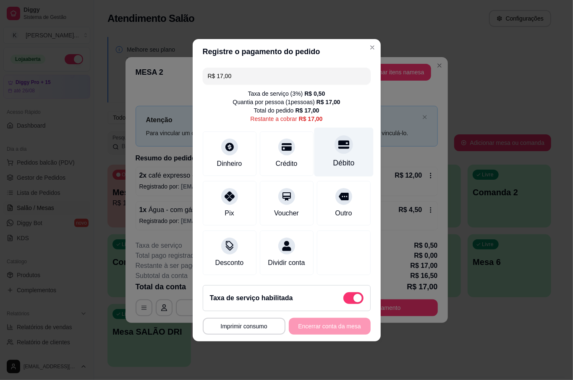
click at [345, 145] on div "Débito" at bounding box center [343, 151] width 59 height 49
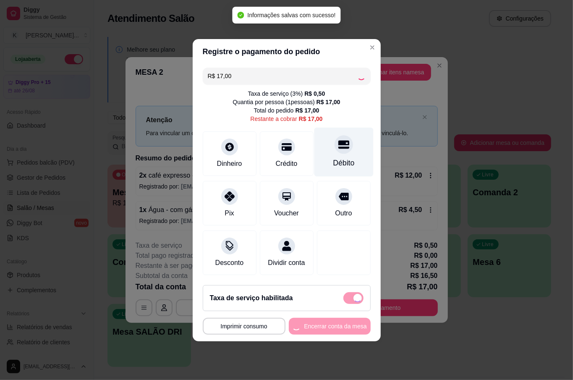
type input "R$ 0,00"
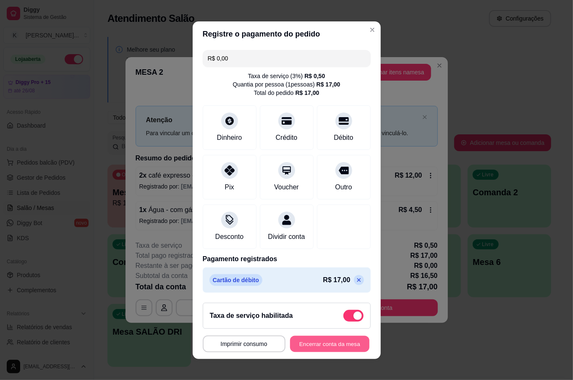
click at [331, 343] on button "Encerrar conta da mesa" at bounding box center [329, 343] width 79 height 16
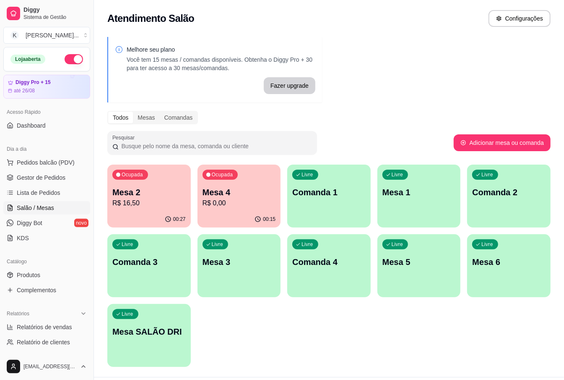
click at [159, 199] on p "R$ 16,50" at bounding box center [148, 203] width 73 height 10
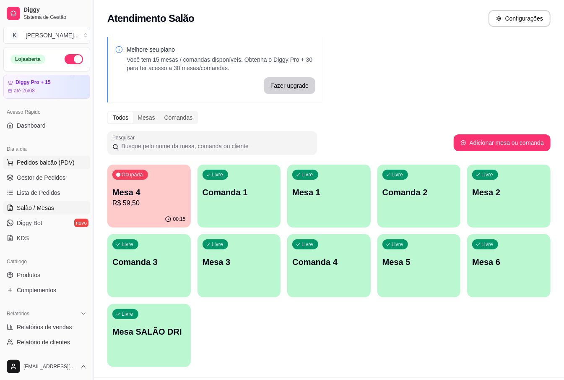
click at [57, 162] on span "Pedidos balcão (PDV)" at bounding box center [46, 162] width 58 height 8
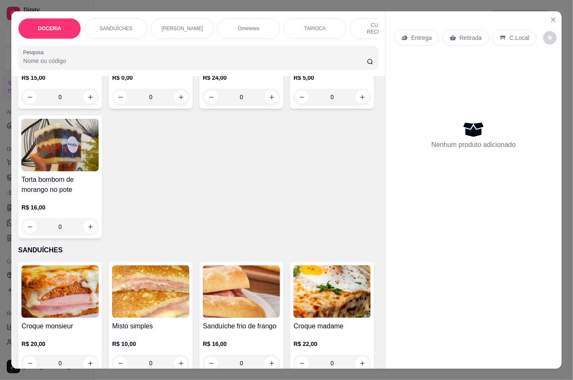
scroll to position [279, 0]
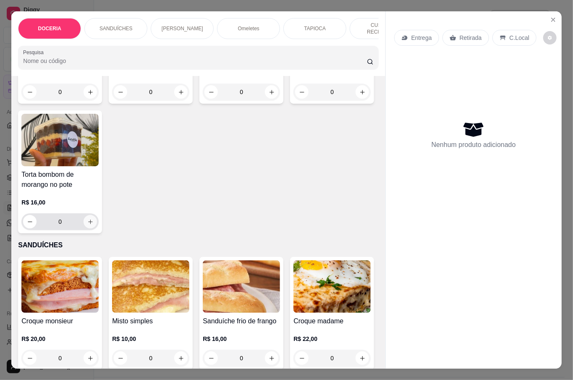
click at [97, 225] on button "increase-product-quantity" at bounding box center [89, 221] width 13 height 13
type input "1"
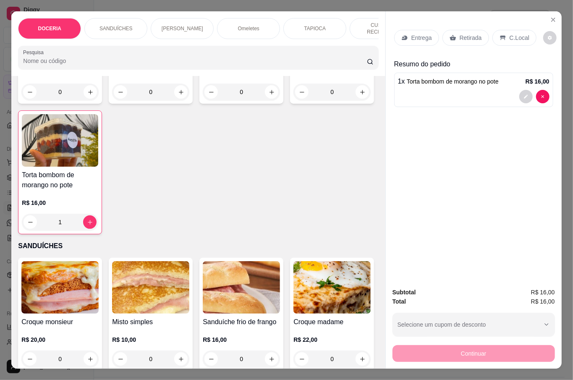
click at [461, 39] on div "Retirada" at bounding box center [465, 38] width 47 height 16
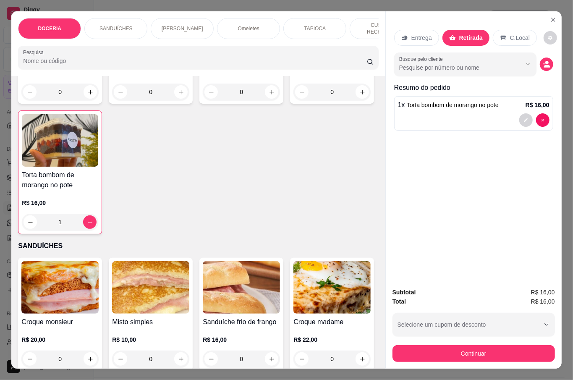
click at [504, 346] on button "Continuar" at bounding box center [473, 353] width 162 height 17
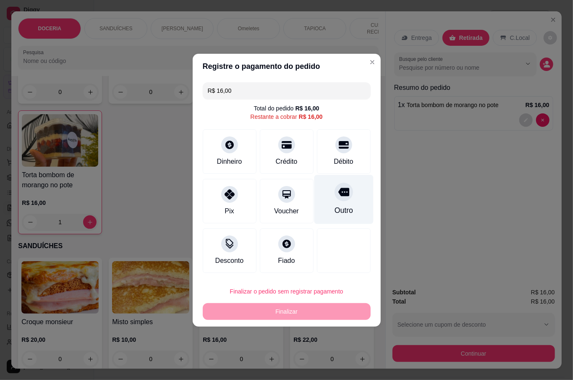
click at [347, 208] on div "Outro" at bounding box center [343, 199] width 59 height 49
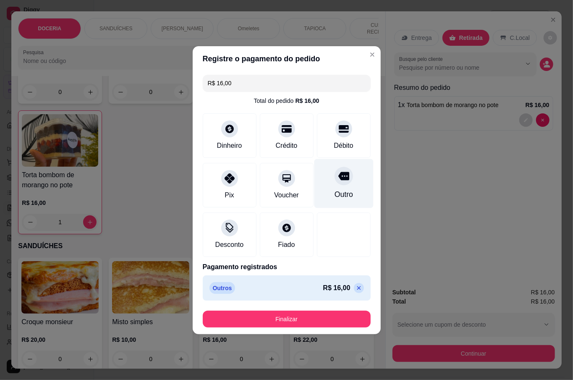
type input "R$ 0,00"
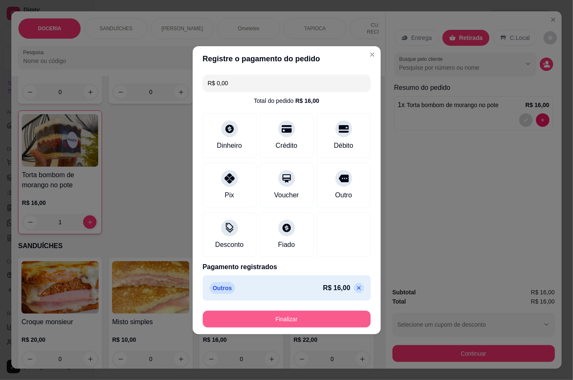
click at [334, 316] on button "Finalizar" at bounding box center [287, 318] width 168 height 17
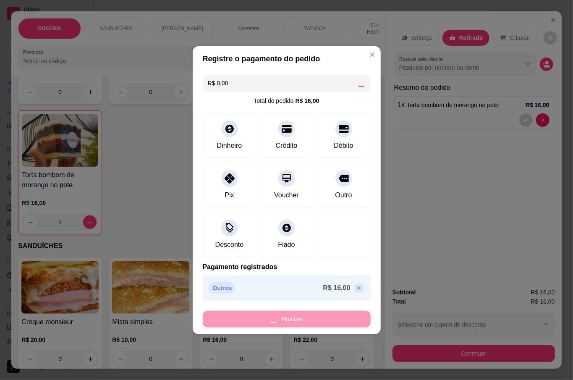
type input "0"
type input "-R$ 16,00"
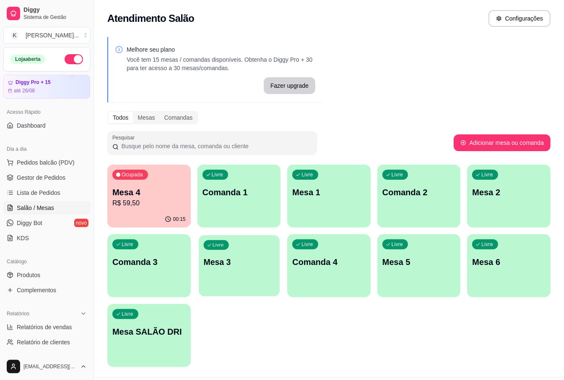
click at [212, 263] on p "Mesa 3" at bounding box center [238, 261] width 71 height 11
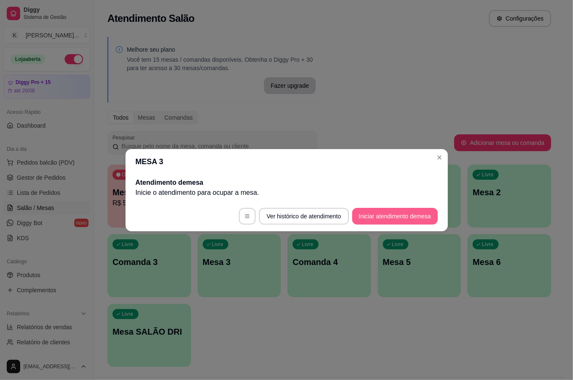
click at [389, 220] on button "Iniciar atendimento de mesa" at bounding box center [395, 216] width 86 height 17
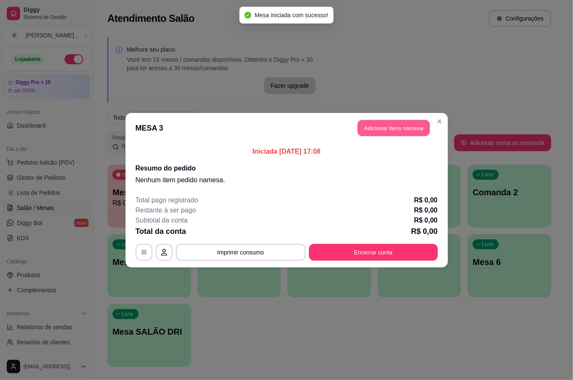
click at [388, 133] on button "Adicionar itens na mesa" at bounding box center [393, 128] width 72 height 16
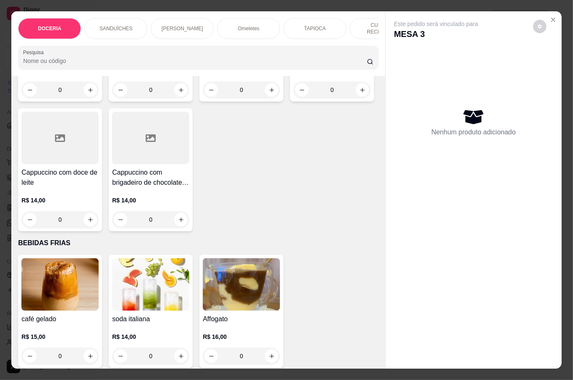
scroll to position [1846, 0]
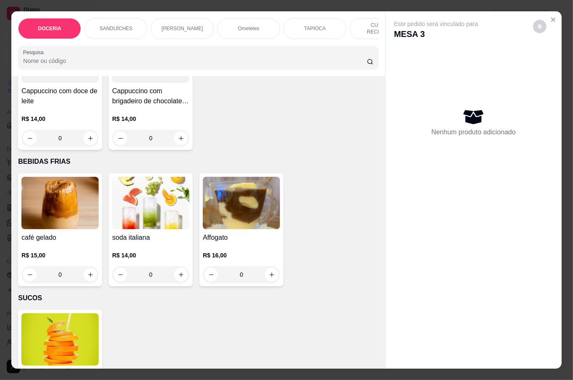
click at [189, 17] on div "0" at bounding box center [150, 8] width 77 height 17
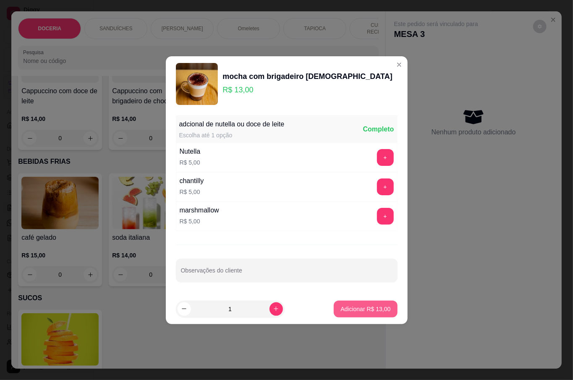
click at [340, 305] on p "Adicionar R$ 13,00" at bounding box center [365, 309] width 50 height 8
type input "1"
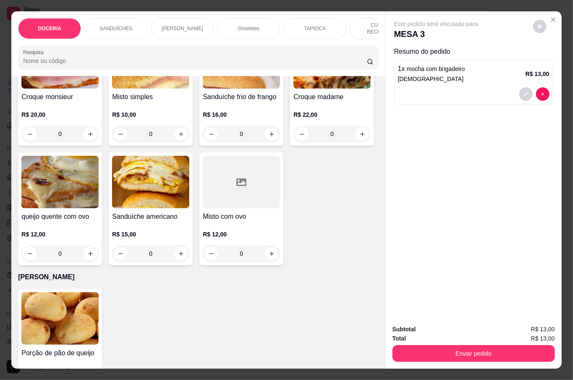
scroll to position [279, 0]
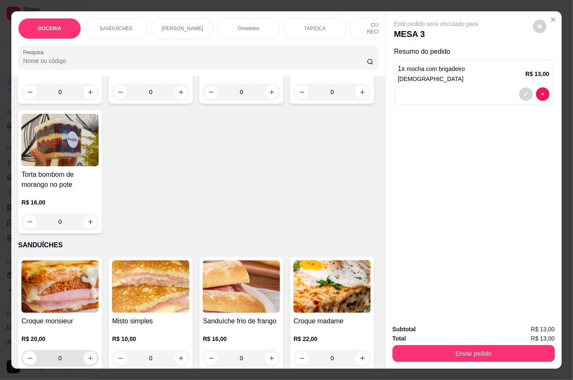
click at [88, 351] on button "increase-product-quantity" at bounding box center [89, 357] width 13 height 13
type input "1"
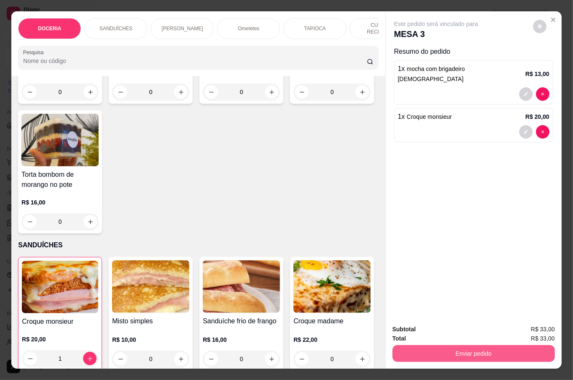
click at [440, 347] on button "Enviar pedido" at bounding box center [473, 353] width 162 height 17
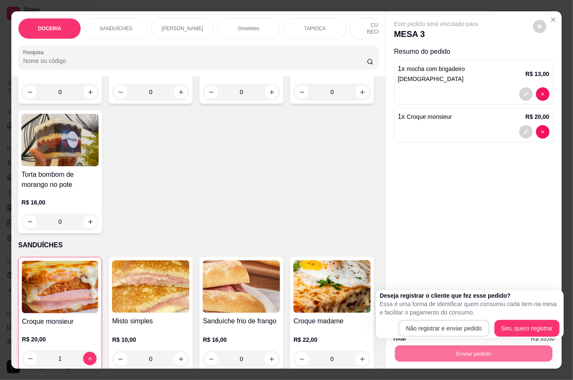
click at [436, 318] on div "Deseja registrar o cliente que fez esse pedido? Essa é uma forma de identificar…" at bounding box center [470, 313] width 180 height 45
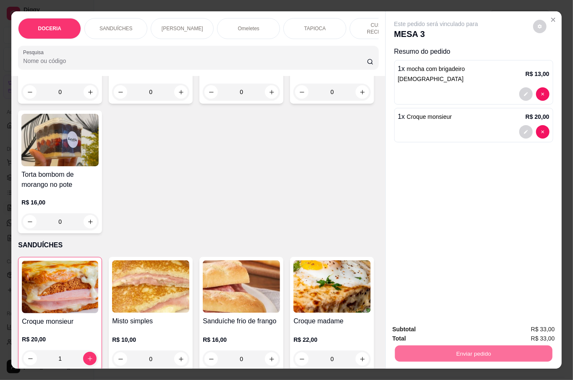
click at [437, 326] on button "Não registrar e enviar pedido" at bounding box center [444, 329] width 87 height 16
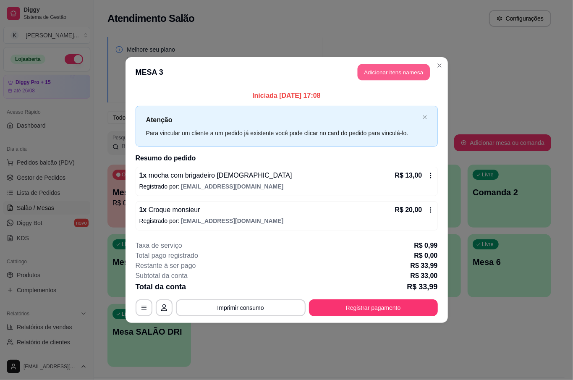
click at [391, 74] on button "Adicionar itens na mesa" at bounding box center [393, 72] width 72 height 16
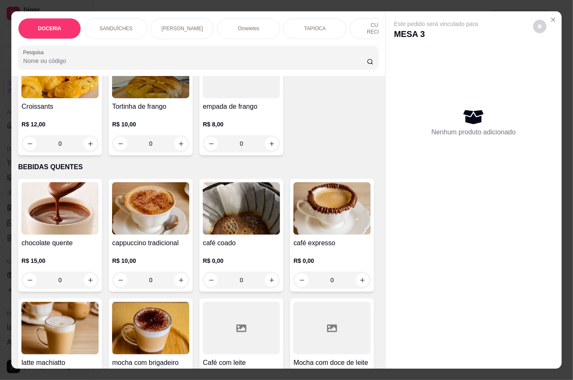
scroll to position [1454, 0]
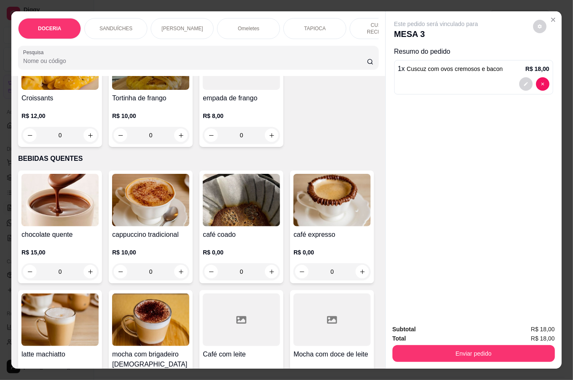
type input "1"
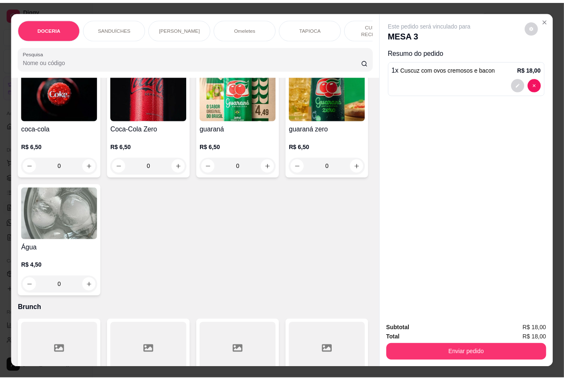
scroll to position [2293, 0]
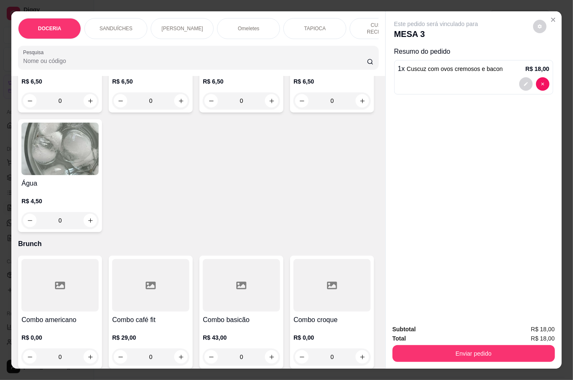
type input "1"
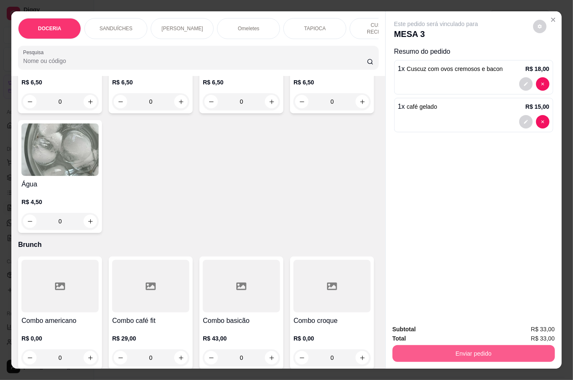
click at [477, 349] on button "Enviar pedido" at bounding box center [473, 353] width 162 height 17
click at [448, 329] on button "Não registrar e enviar pedido" at bounding box center [444, 329] width 85 height 16
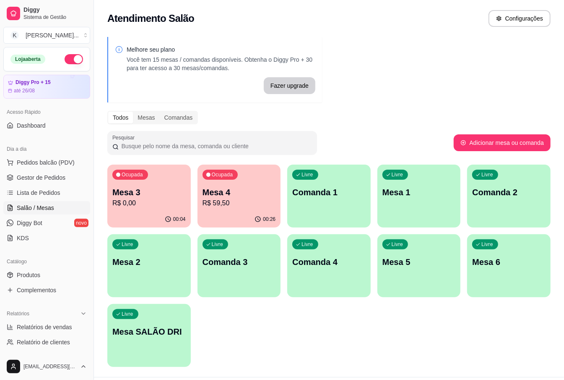
click at [225, 205] on p "R$ 59,50" at bounding box center [239, 203] width 73 height 10
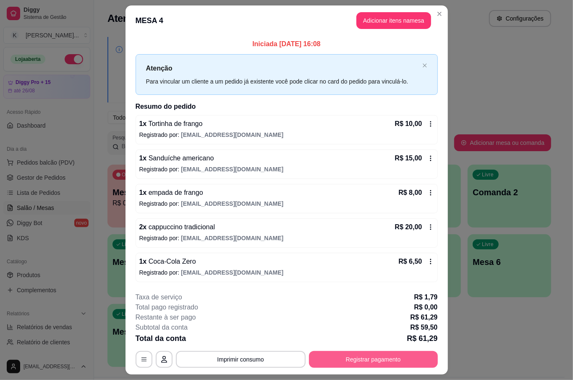
click at [389, 359] on button "Registrar pagamento" at bounding box center [373, 359] width 129 height 17
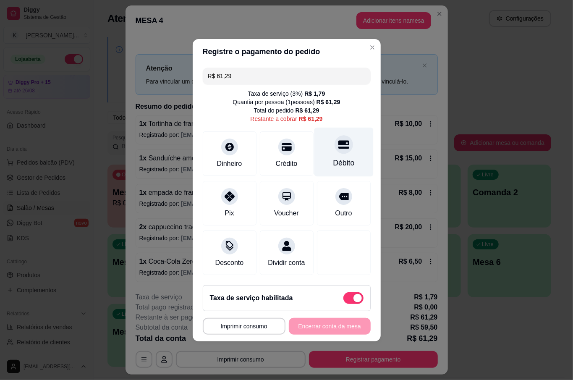
click at [348, 144] on div "Débito" at bounding box center [343, 151] width 59 height 49
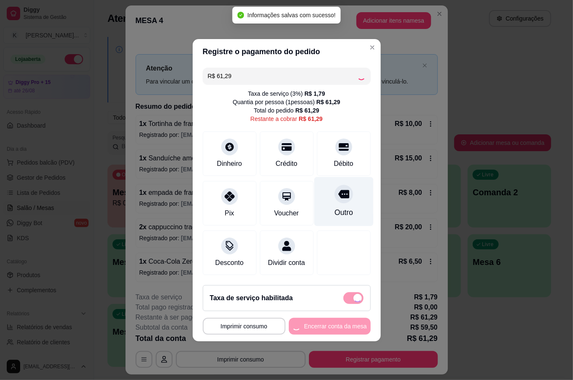
type input "R$ 0,00"
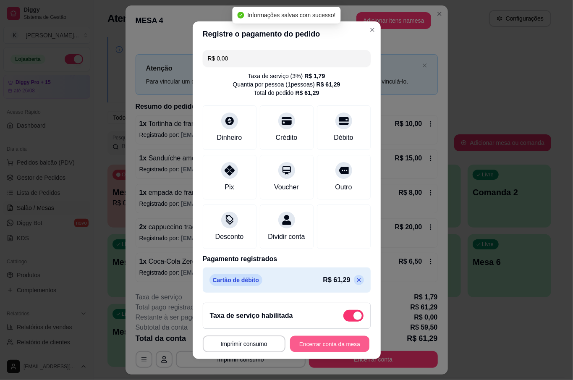
click at [325, 349] on button "Encerrar conta da mesa" at bounding box center [329, 343] width 79 height 16
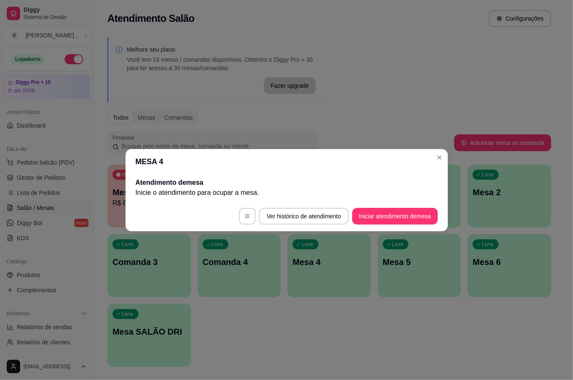
click at [432, 155] on header "MESA 4" at bounding box center [286, 161] width 322 height 25
